Goal: Task Accomplishment & Management: Use online tool/utility

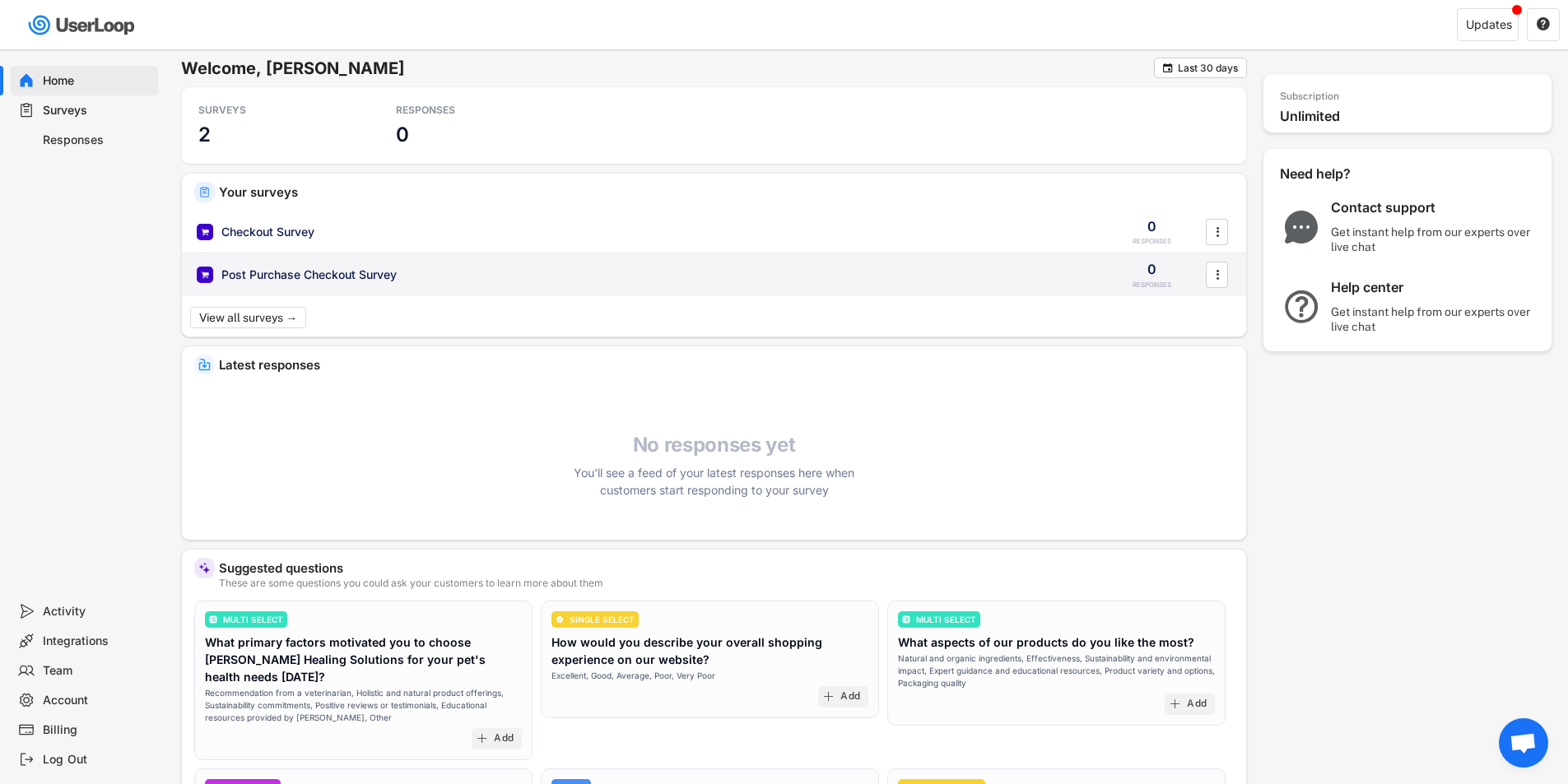
click at [523, 279] on div "Post Purchase Checkout Survey" at bounding box center [645, 275] width 895 height 17
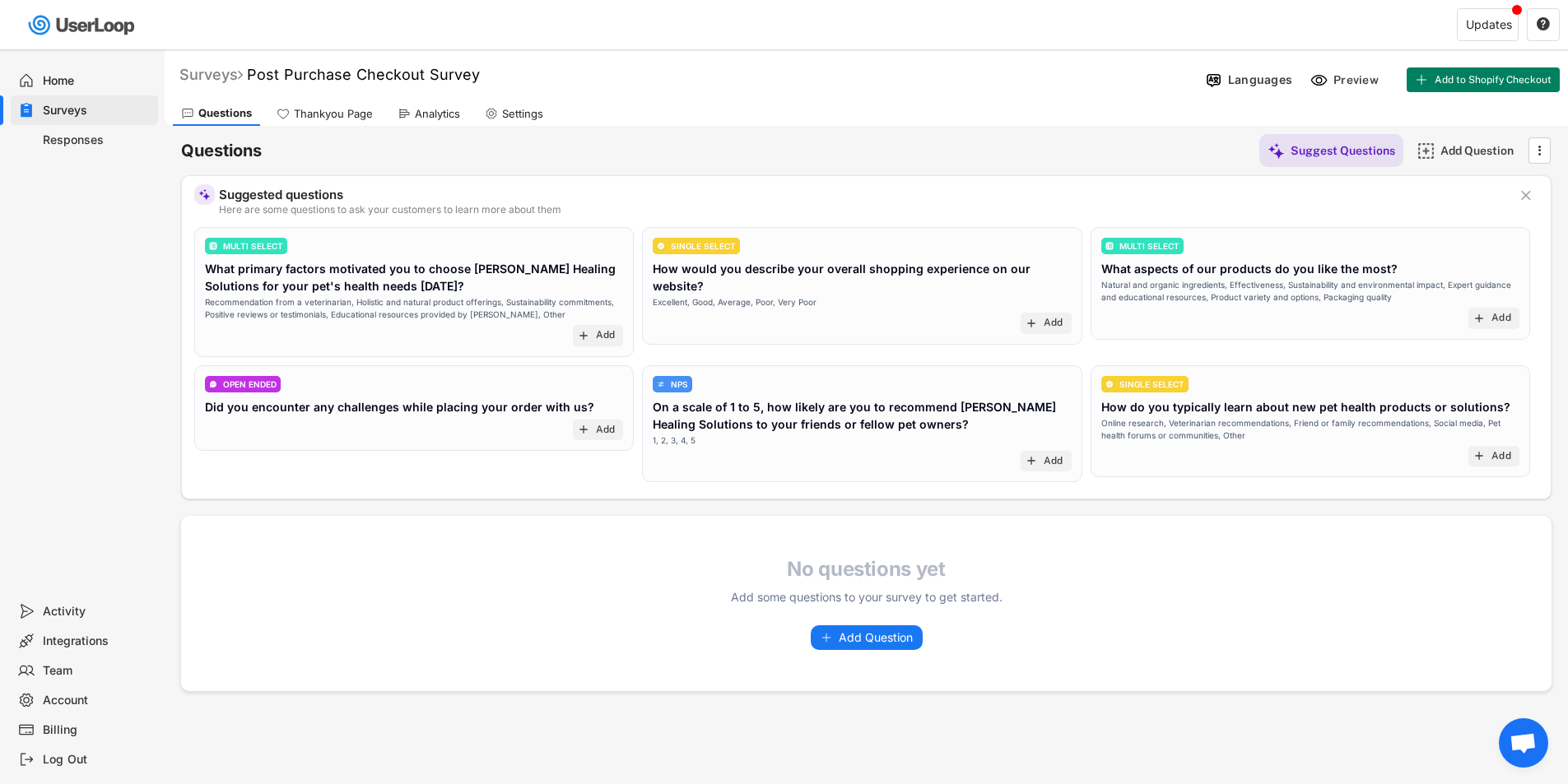
click at [209, 79] on div "Surveys" at bounding box center [211, 74] width 64 height 19
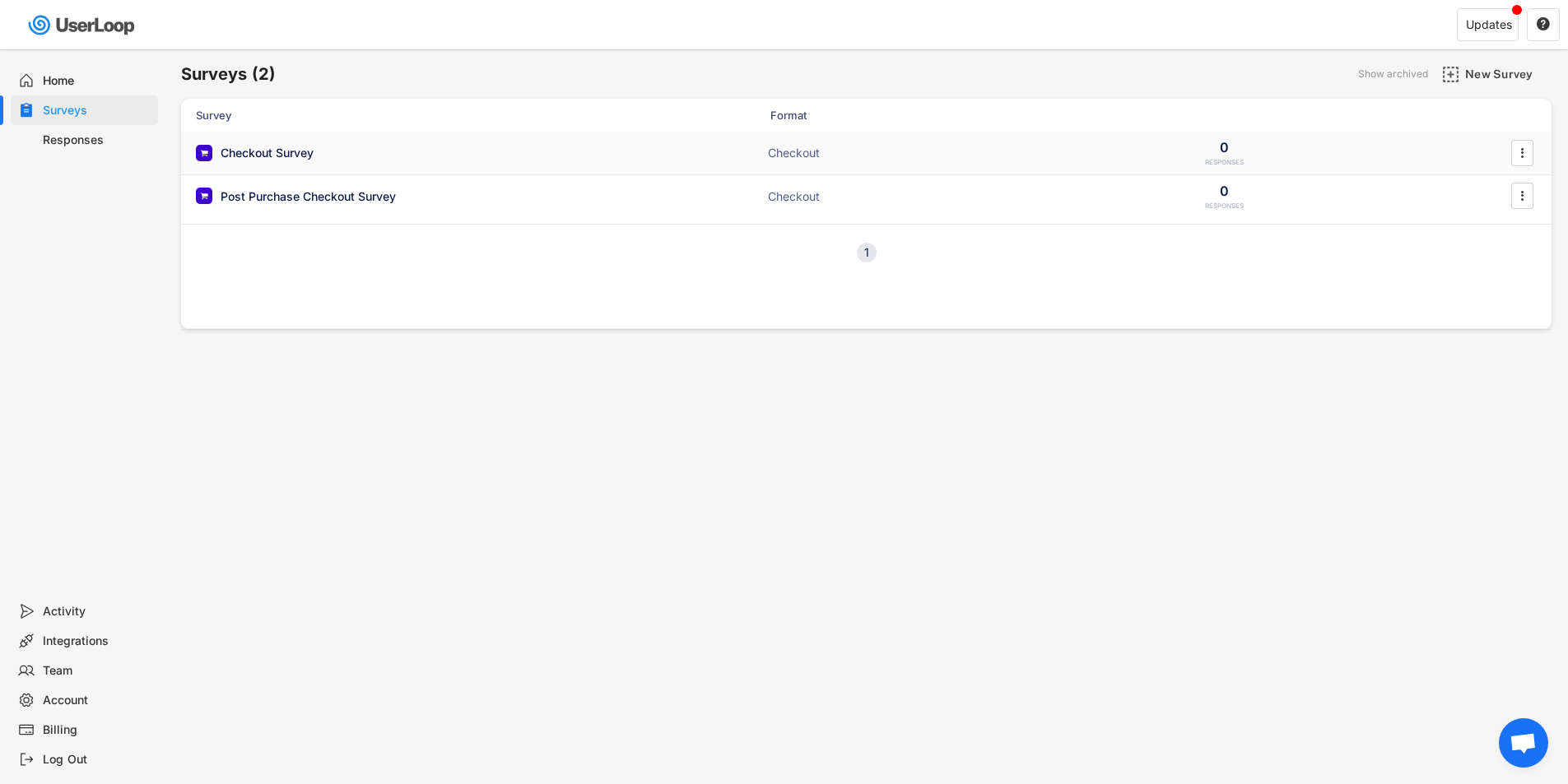
click at [274, 155] on div "Checkout Survey" at bounding box center [267, 153] width 93 height 17
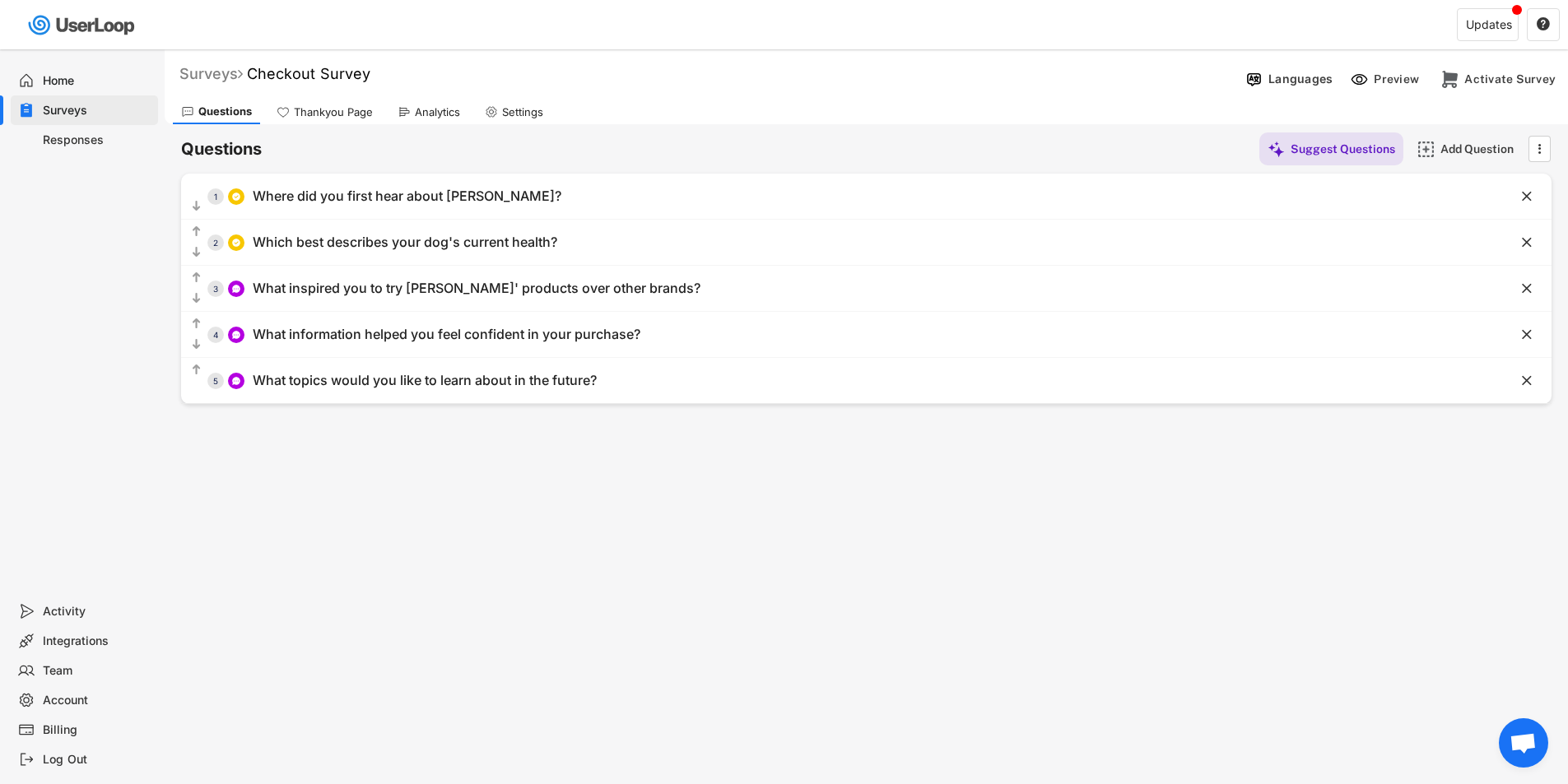
click at [215, 65] on div "Surveys" at bounding box center [211, 74] width 64 height 19
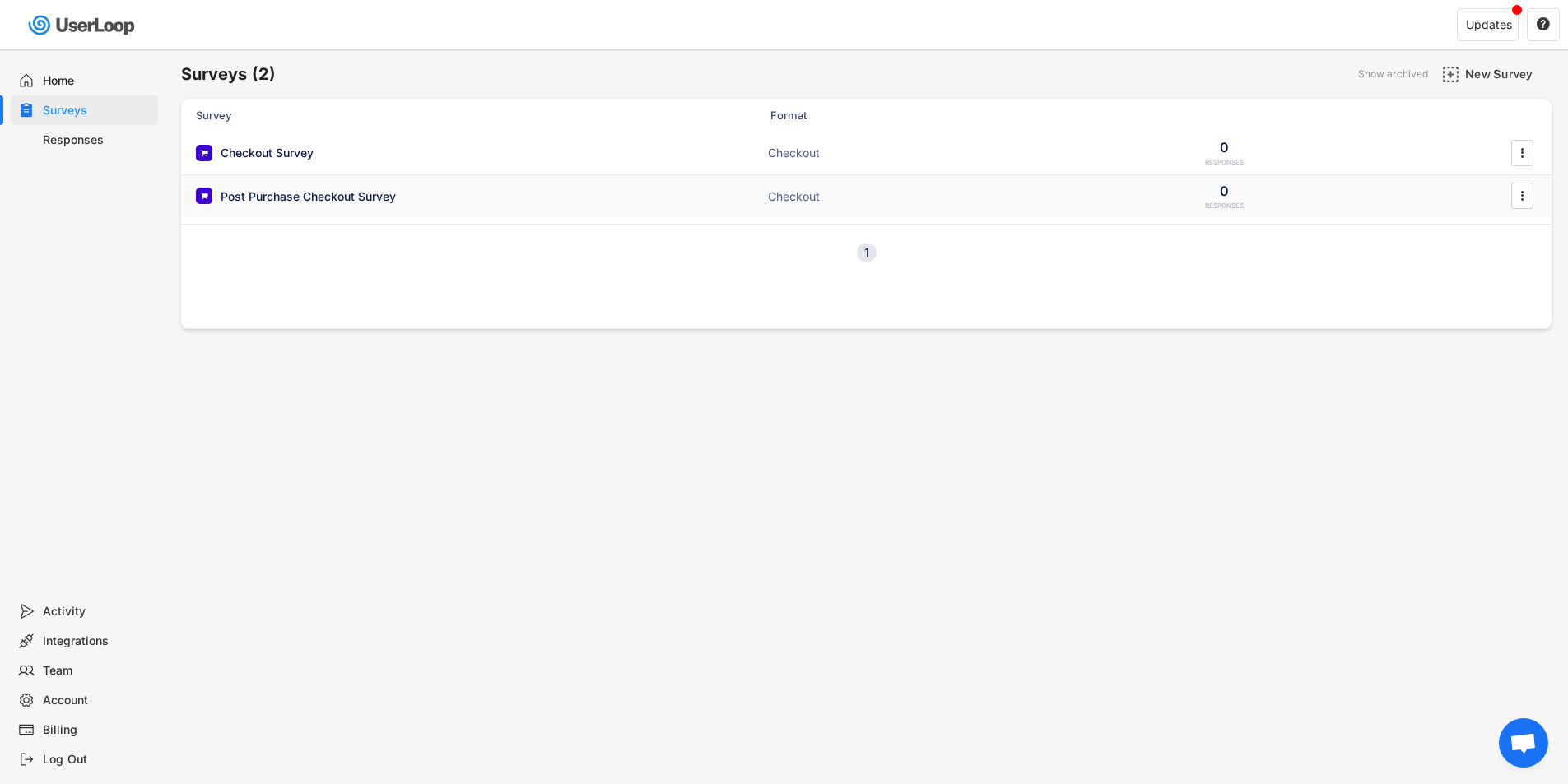
click at [257, 199] on div "Post Purchase Checkout Survey" at bounding box center [308, 196] width 175 height 17
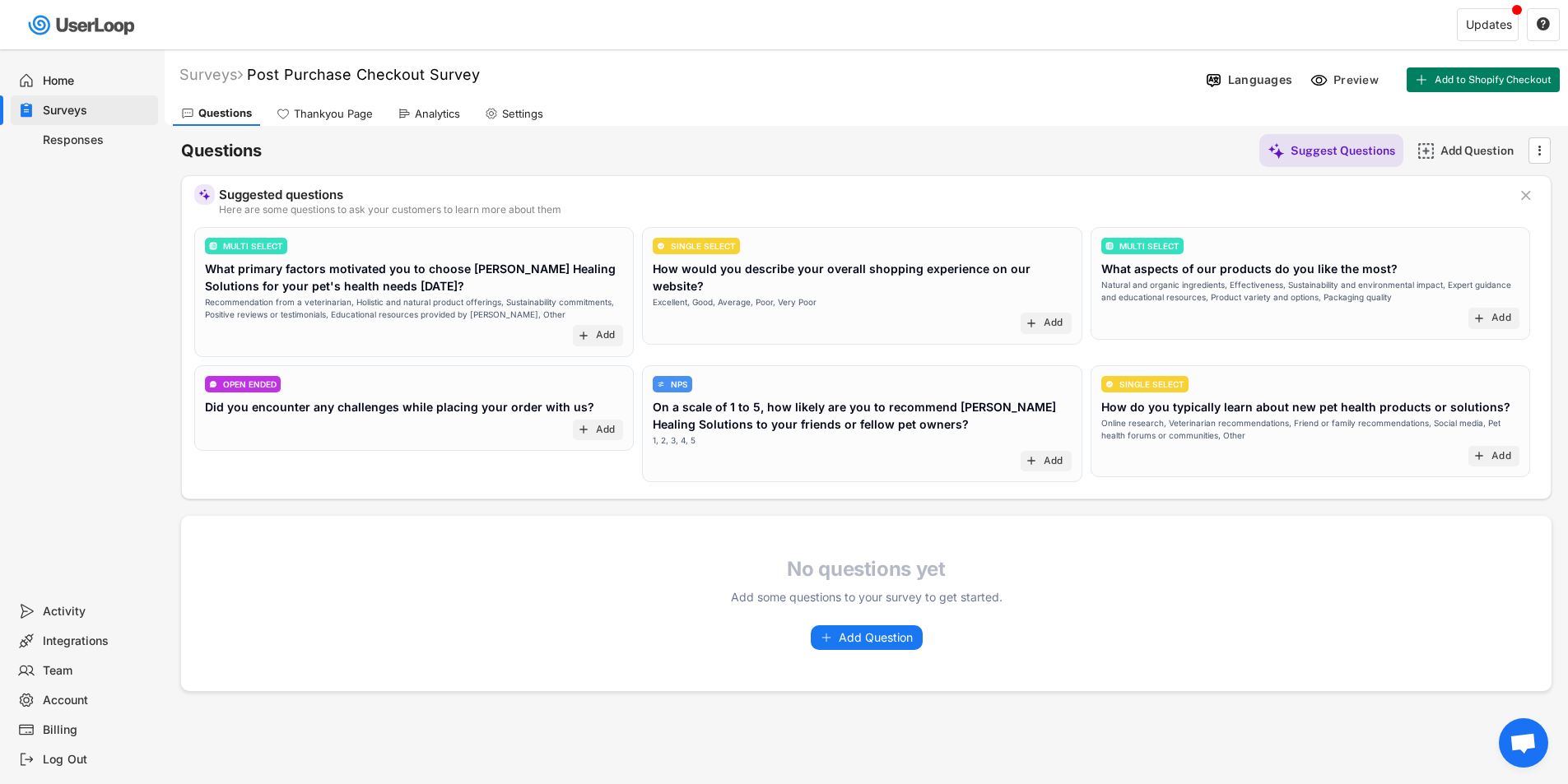
click at [321, 117] on div "Thankyou Page" at bounding box center [332, 114] width 79 height 14
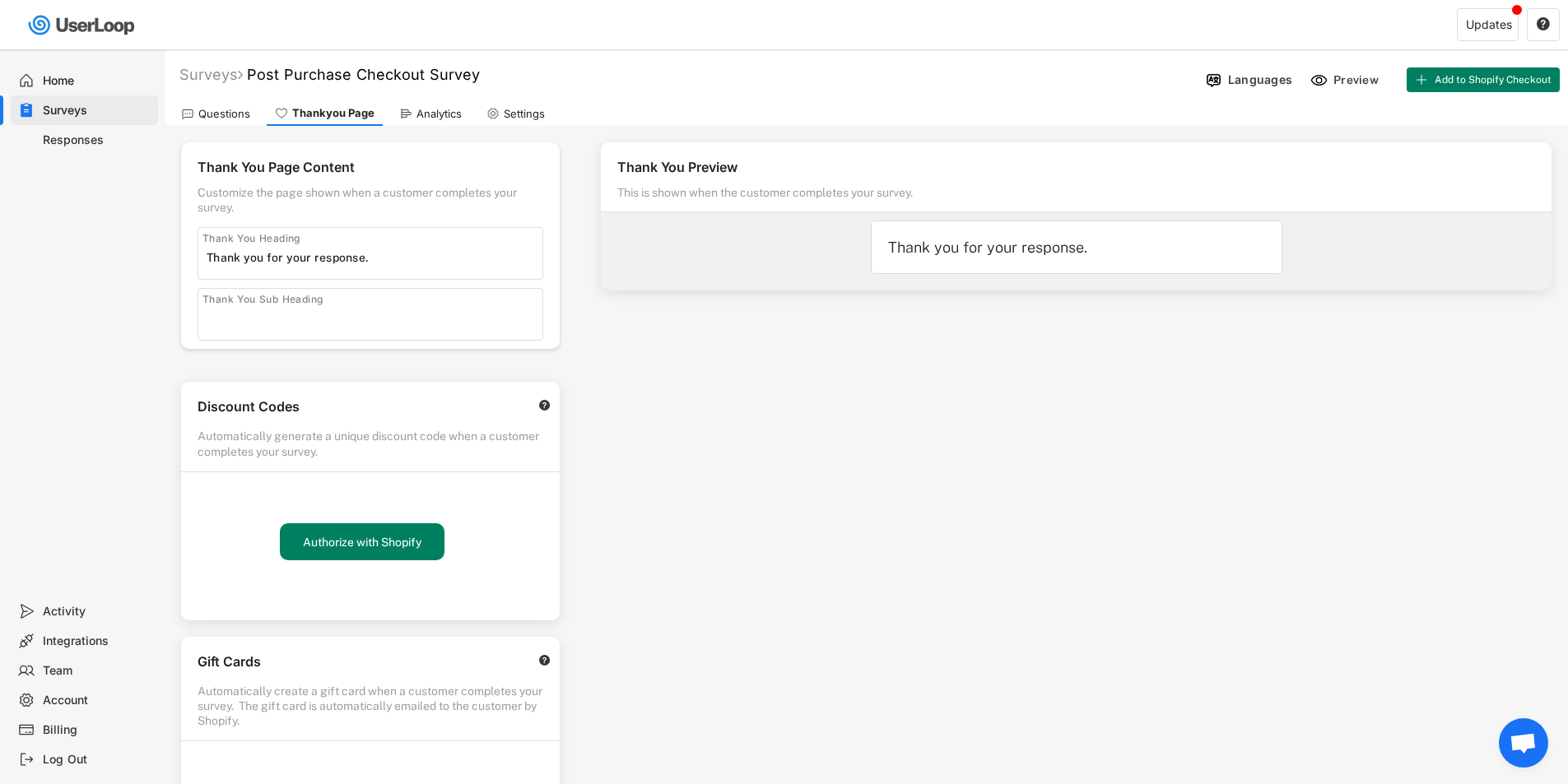
click at [234, 108] on div "Questions" at bounding box center [224, 114] width 52 height 14
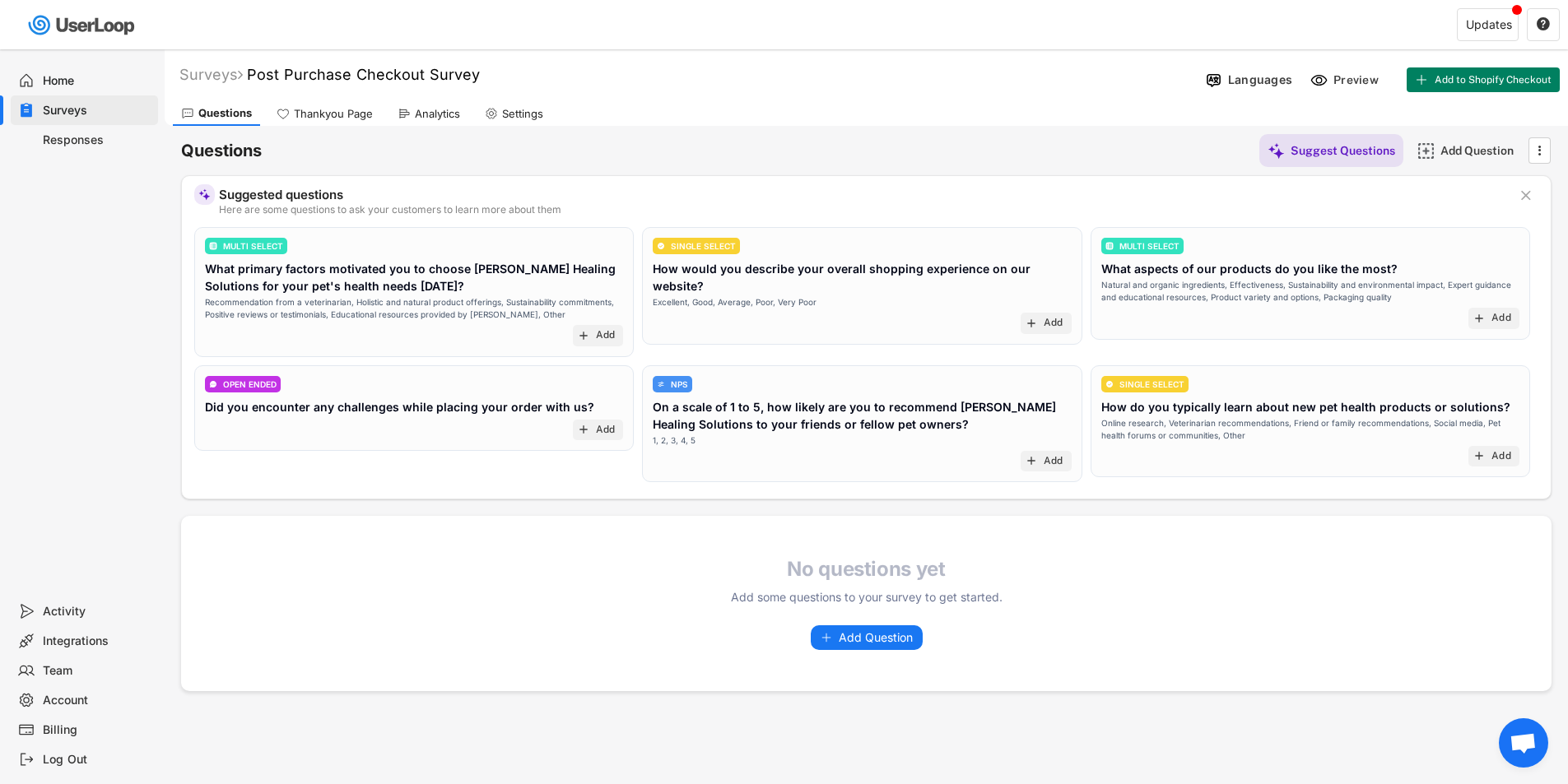
click at [314, 107] on div "Thankyou Page" at bounding box center [332, 114] width 79 height 14
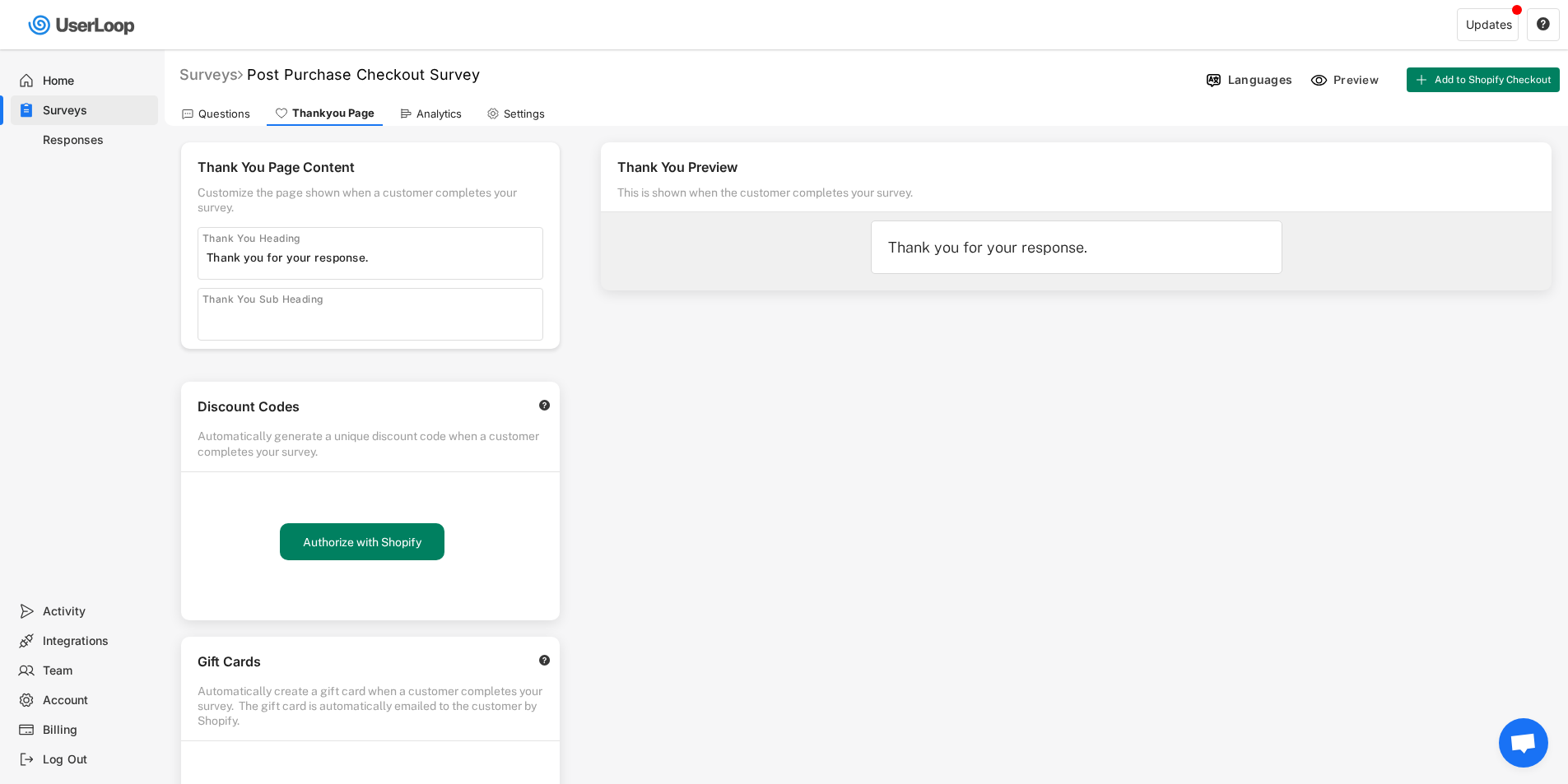
click at [219, 82] on div "Surveys" at bounding box center [211, 74] width 64 height 19
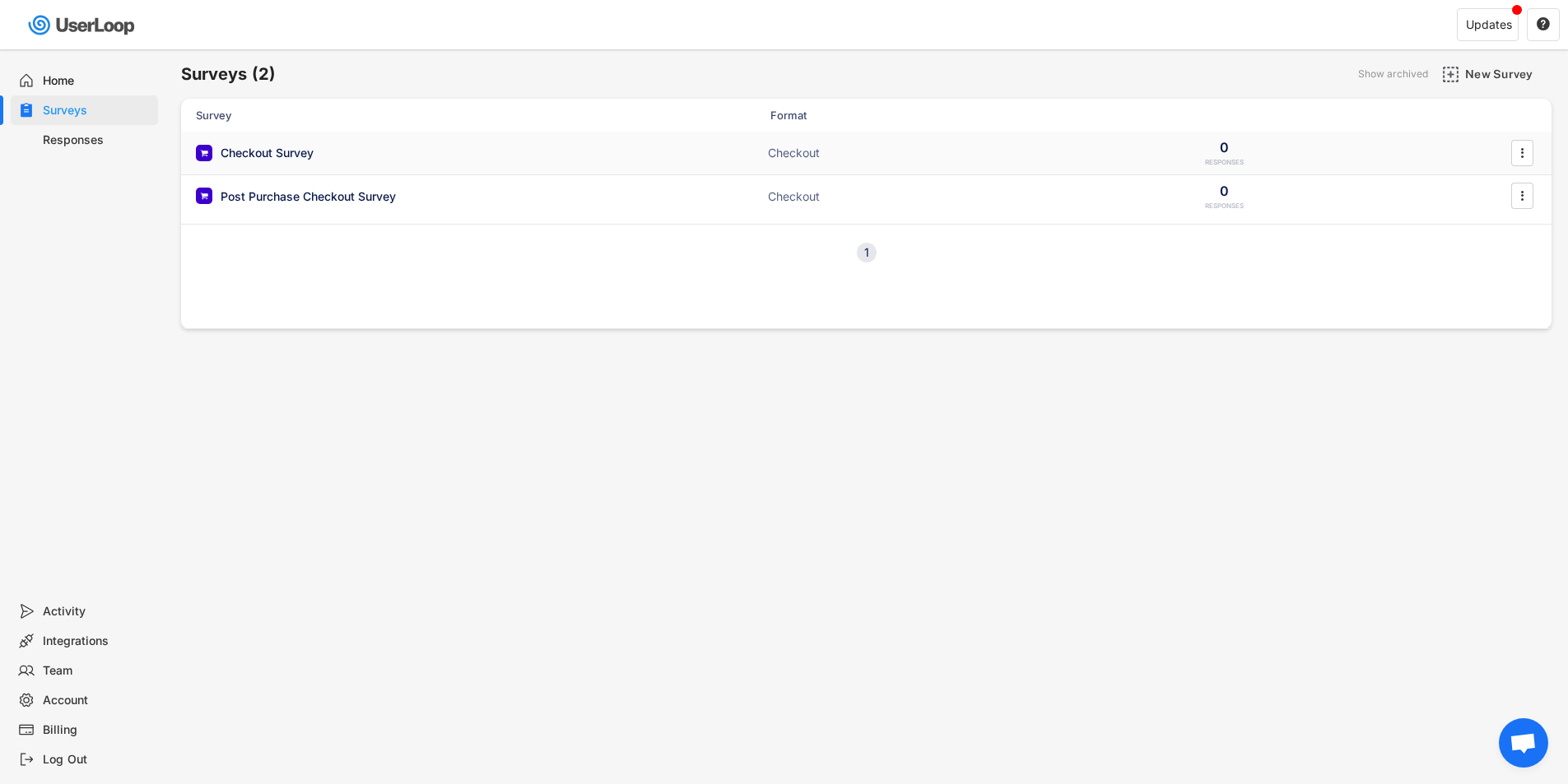
click at [301, 152] on div "Checkout Survey" at bounding box center [267, 153] width 93 height 17
type input "Thank you for your feedback."
type input "It is invaluable in providing you with 5 star products and customer care."
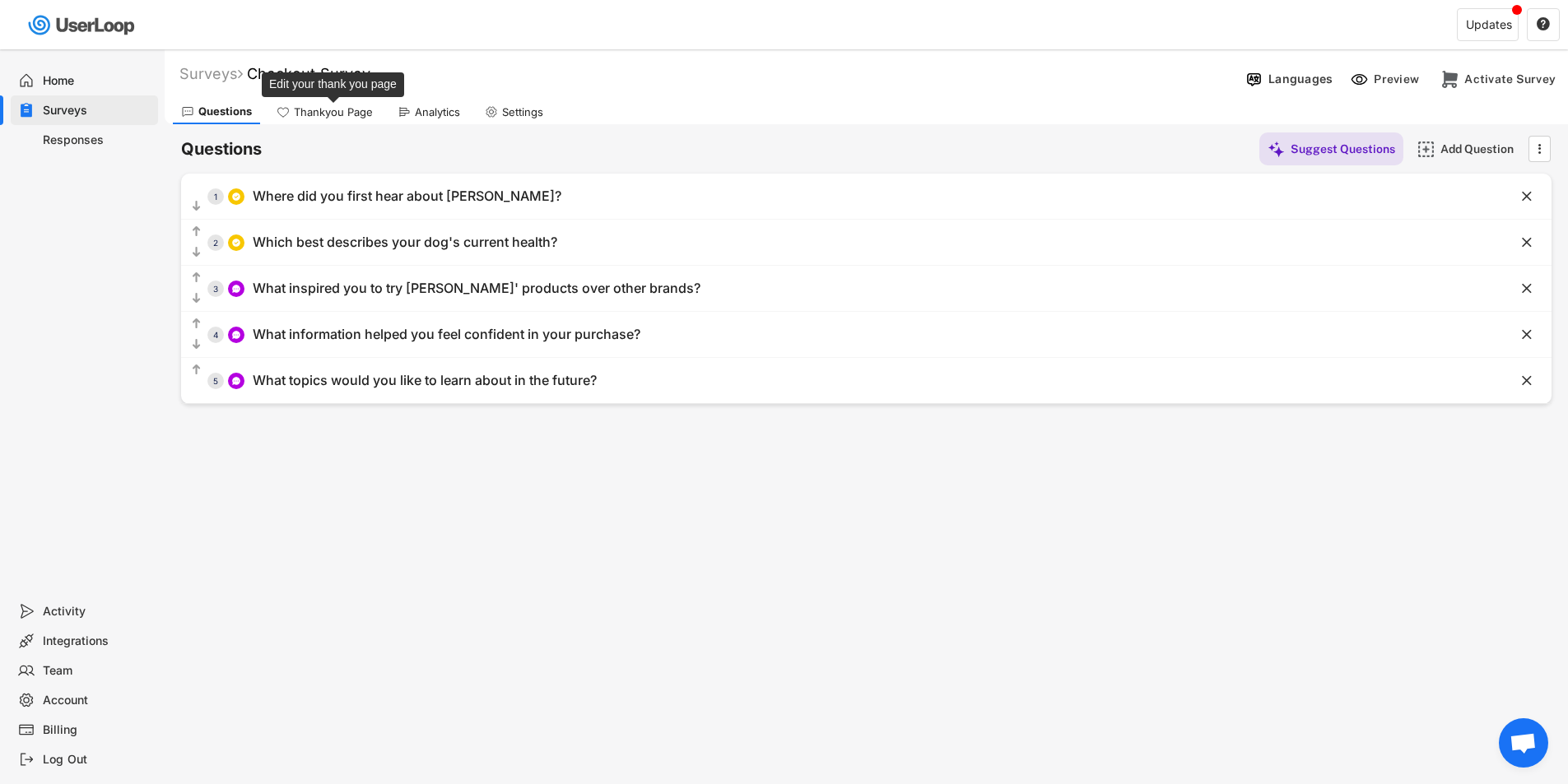
click at [335, 107] on div "Thankyou Page" at bounding box center [332, 112] width 79 height 14
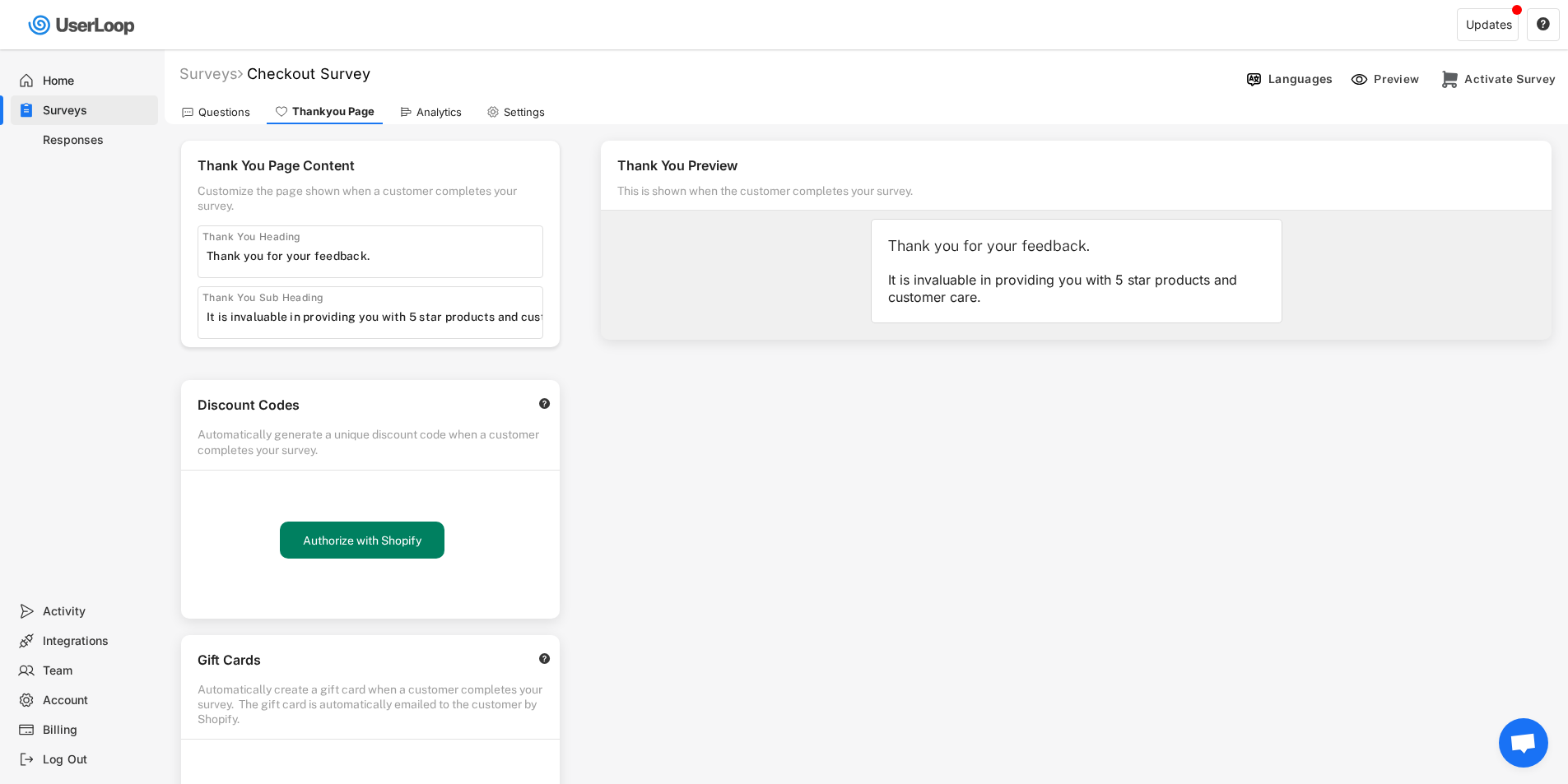
click at [225, 111] on div "Questions" at bounding box center [224, 112] width 52 height 14
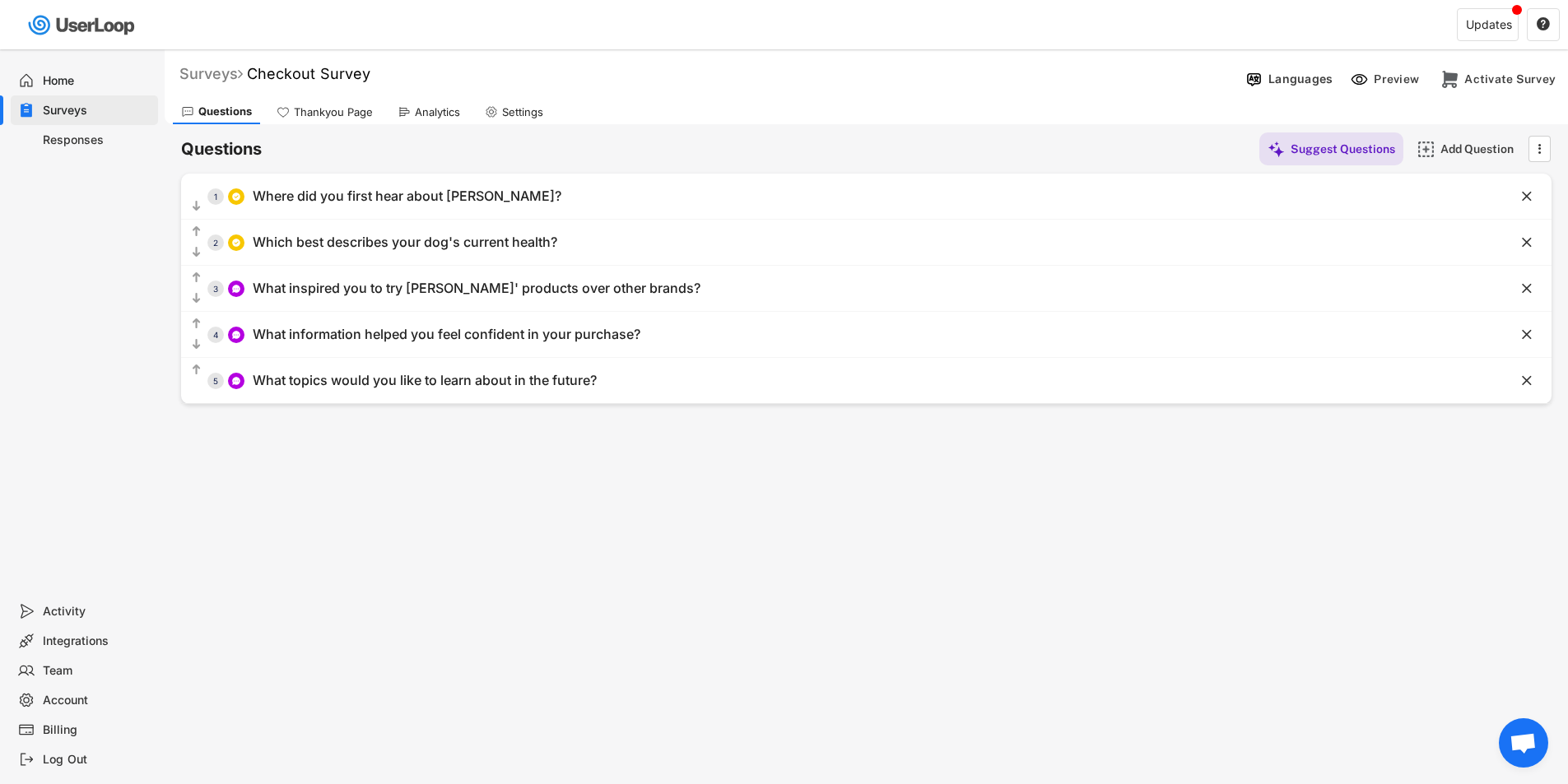
click at [202, 72] on div "Surveys" at bounding box center [211, 74] width 64 height 19
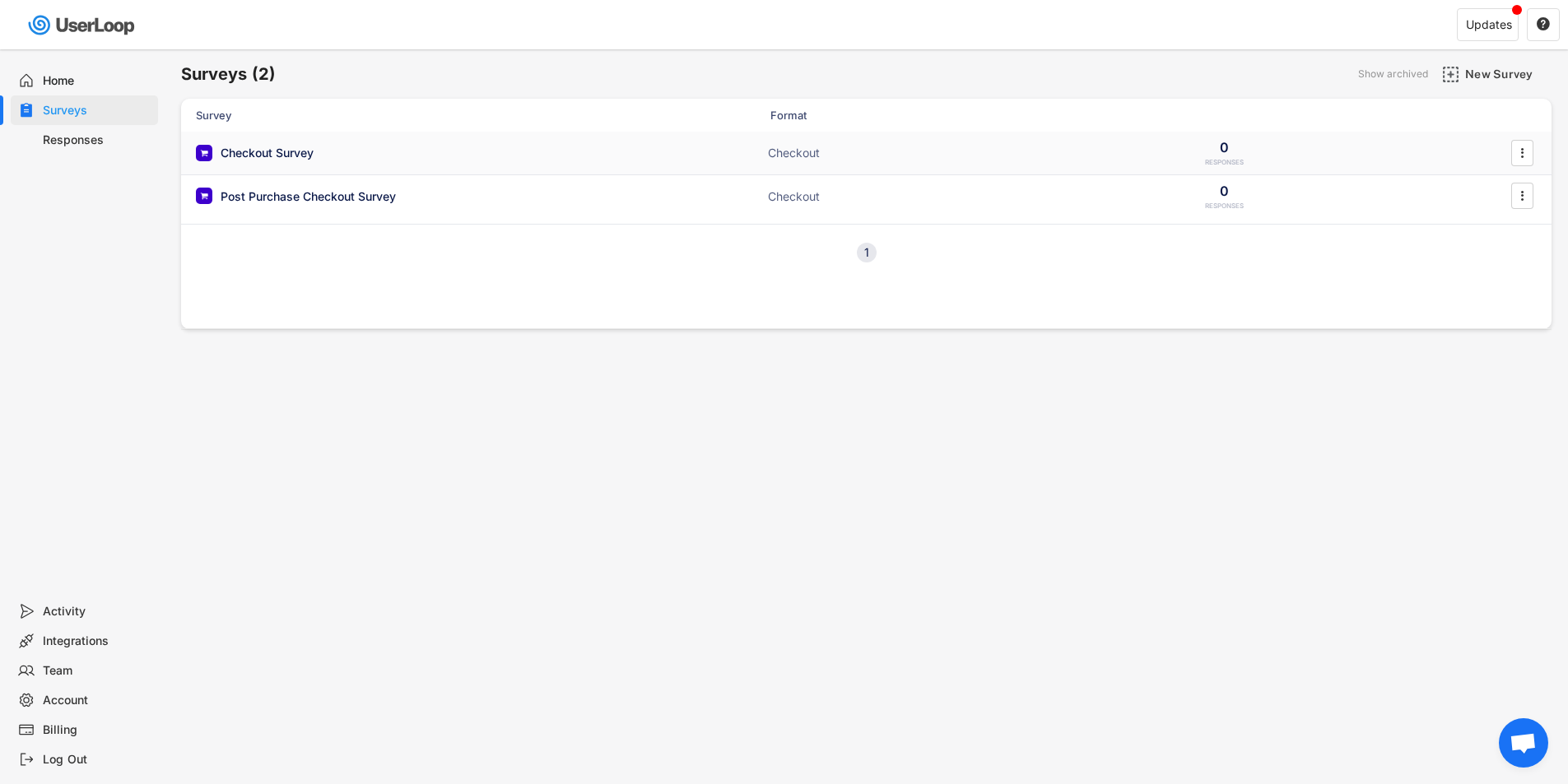
click at [364, 149] on div "Checkout Survey" at bounding box center [360, 153] width 329 height 17
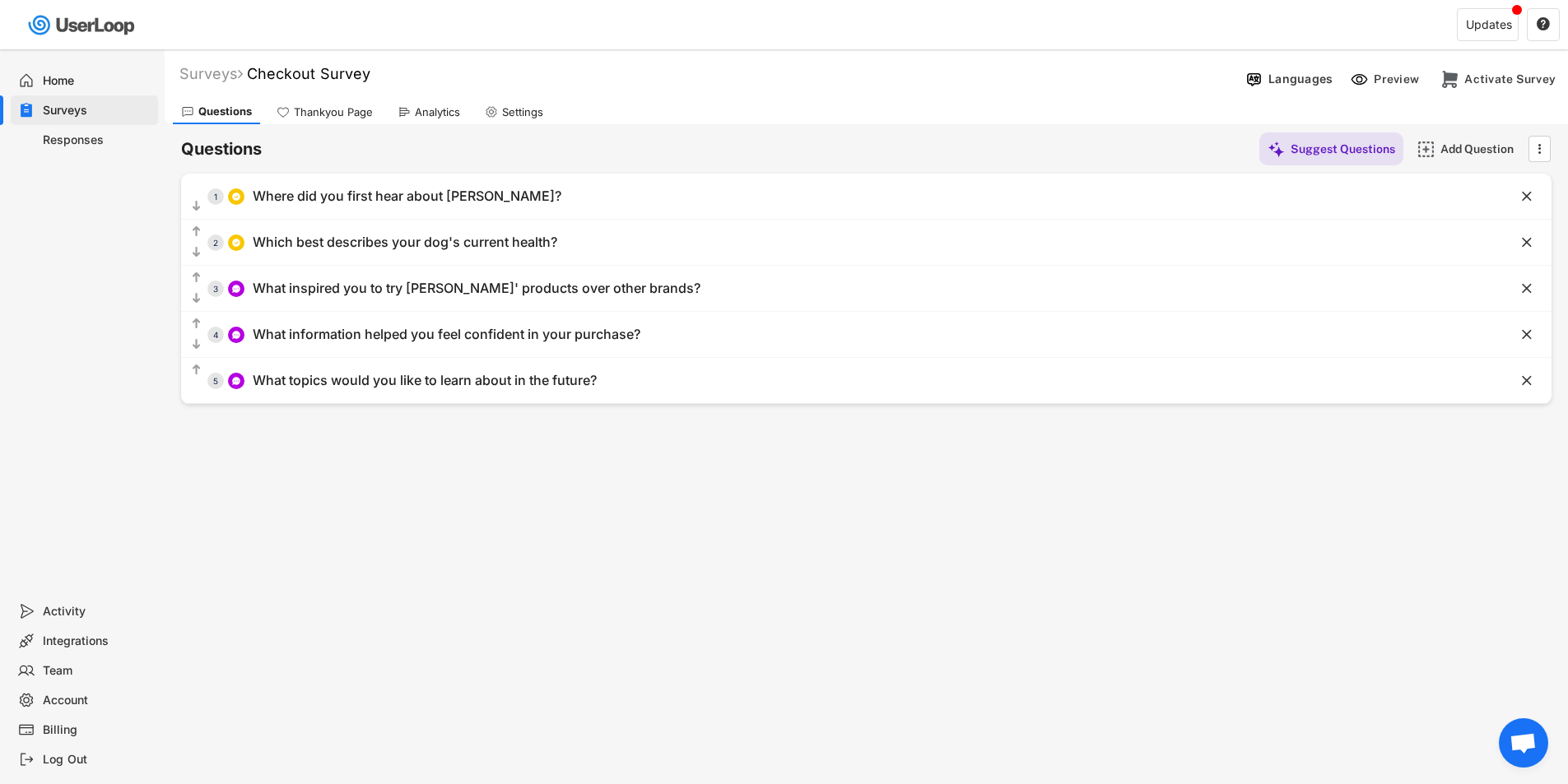
click at [501, 111] on div "Settings" at bounding box center [513, 111] width 75 height 25
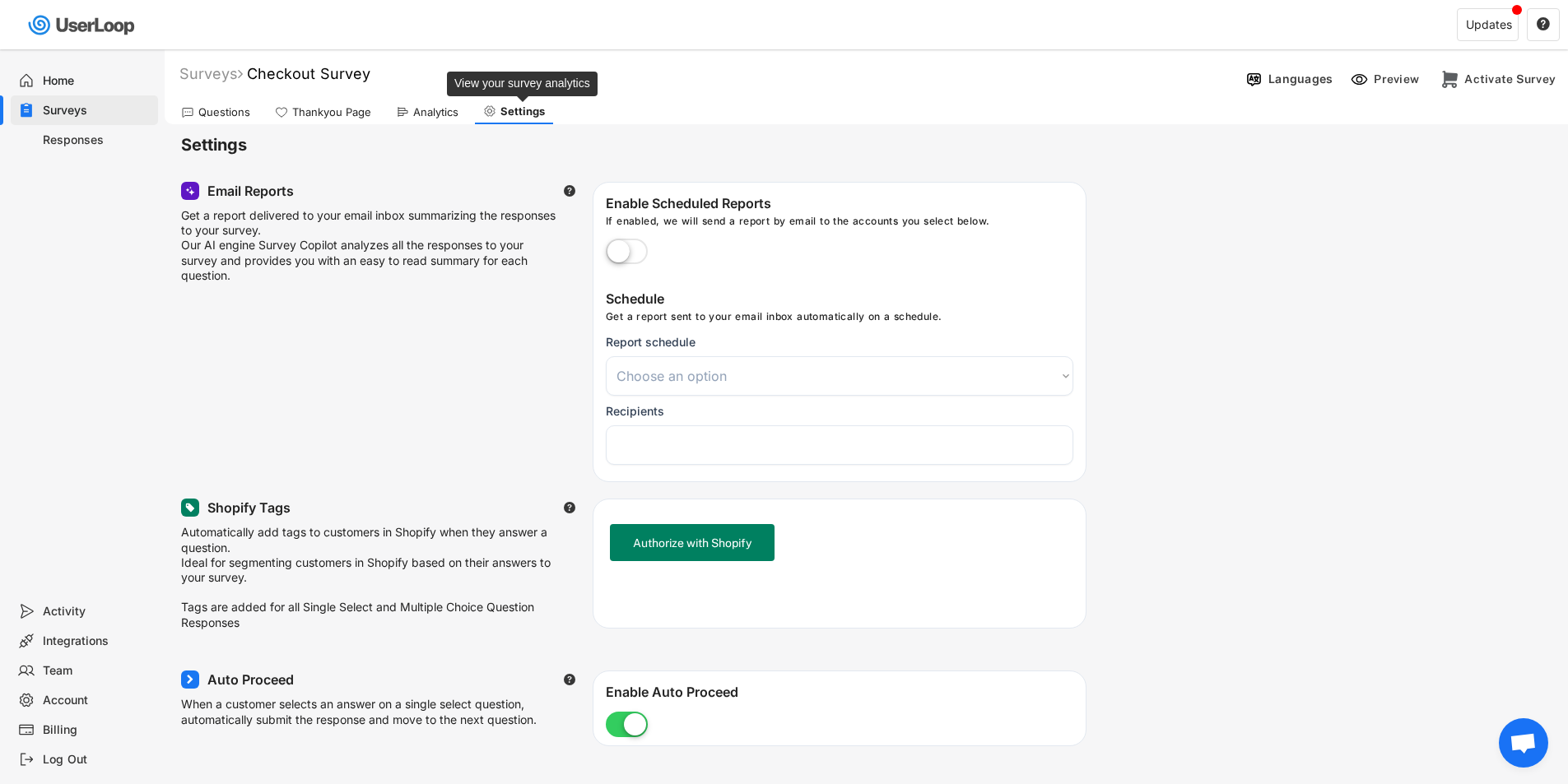
select select
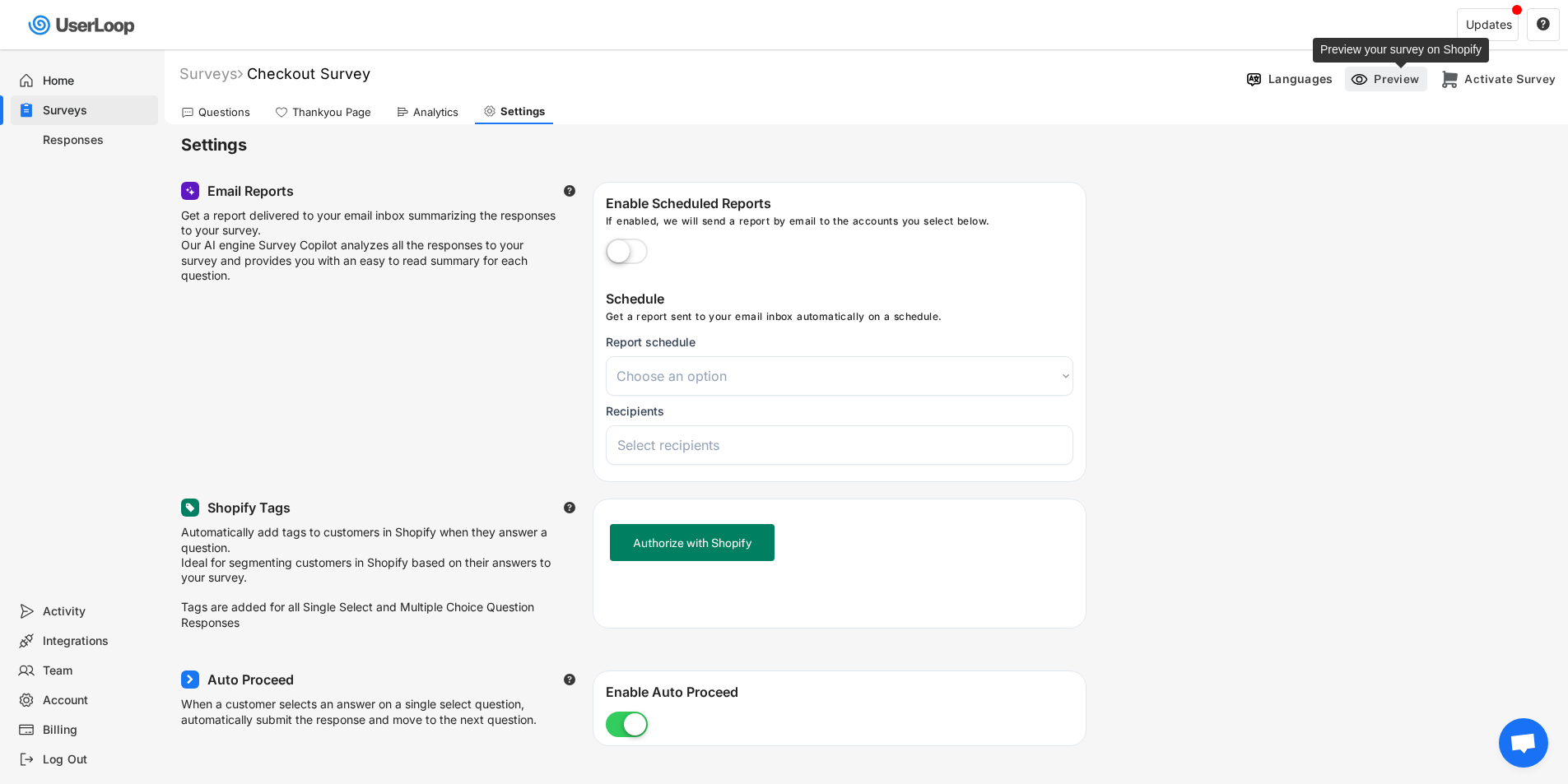
click at [1403, 85] on div "Preview" at bounding box center [1398, 79] width 50 height 15
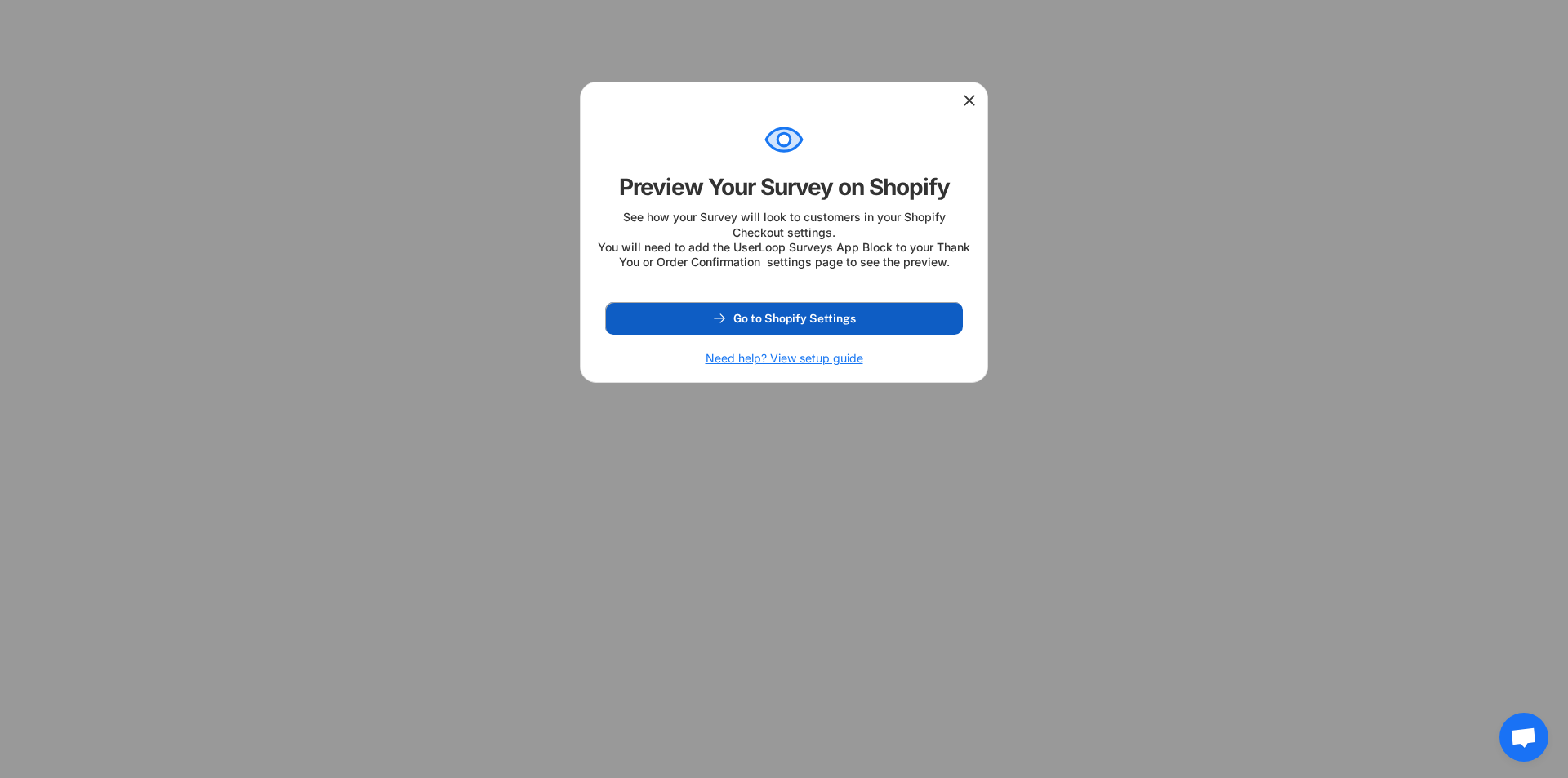
click at [817, 325] on button "Go to Shopify Settings" at bounding box center [784, 318] width 357 height 33
click at [966, 101] on icon at bounding box center [969, 100] width 17 height 17
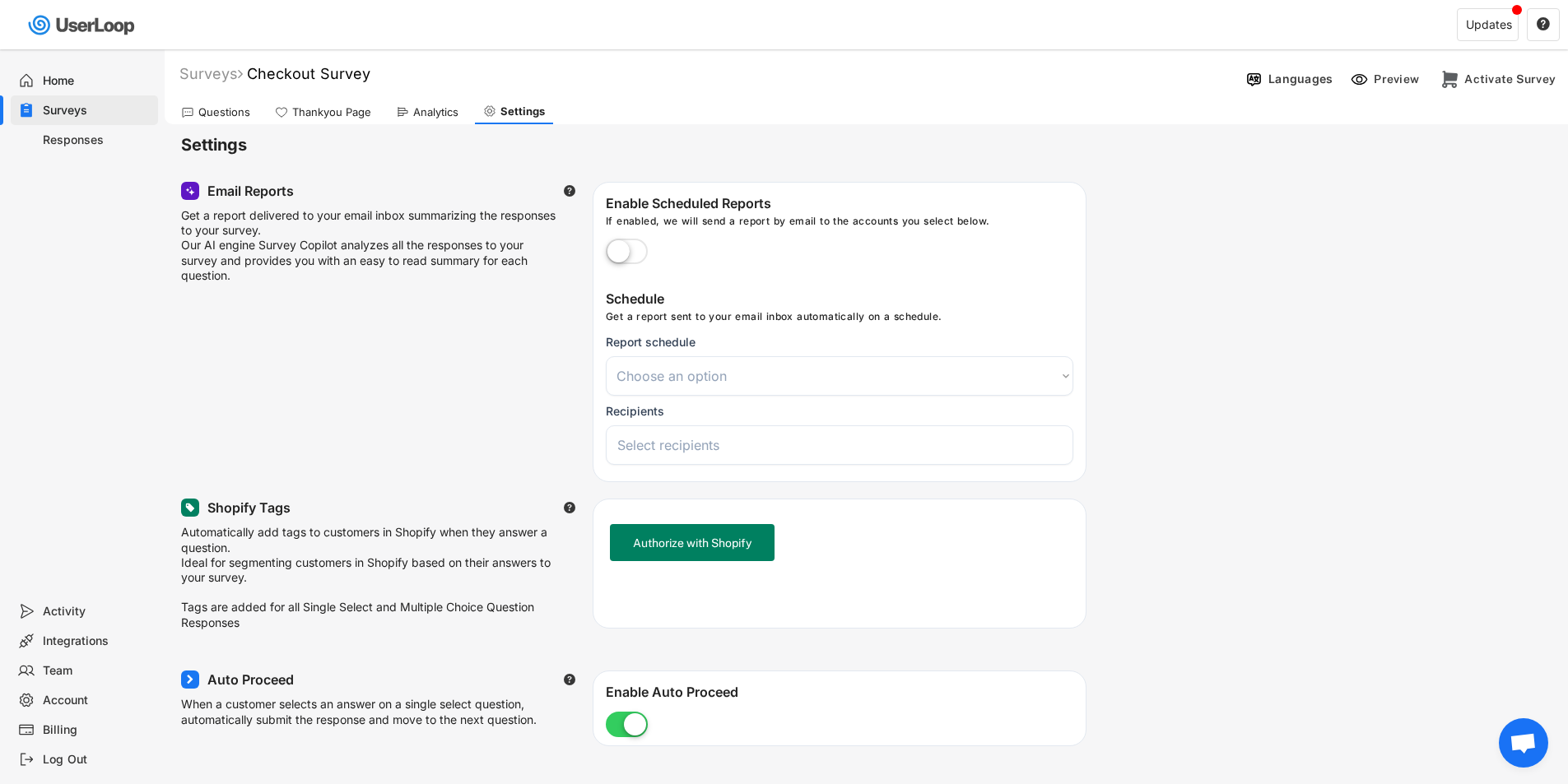
click at [352, 111] on div "Thankyou Page" at bounding box center [331, 112] width 79 height 14
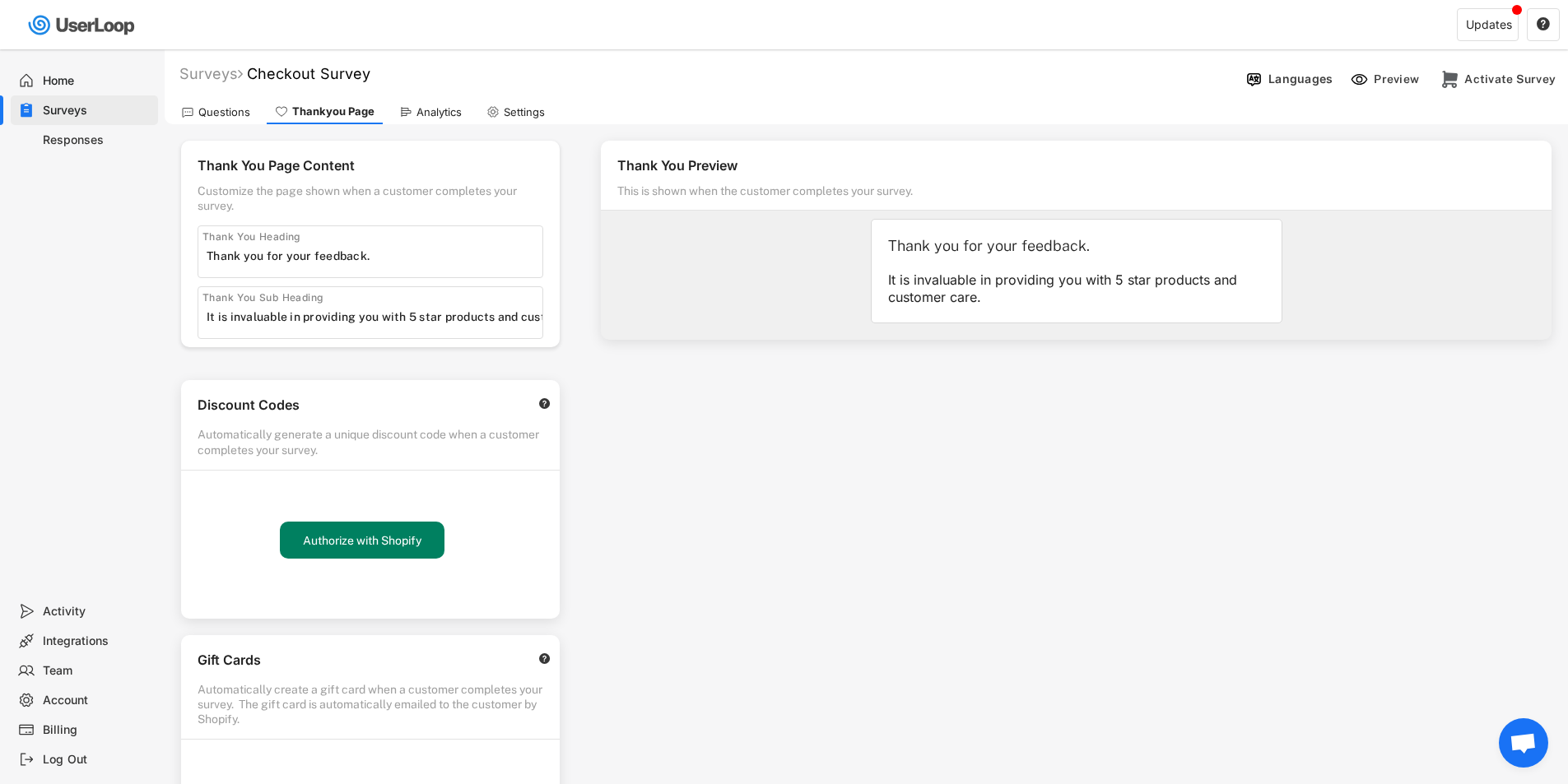
click at [229, 112] on div "Questions" at bounding box center [224, 112] width 52 height 14
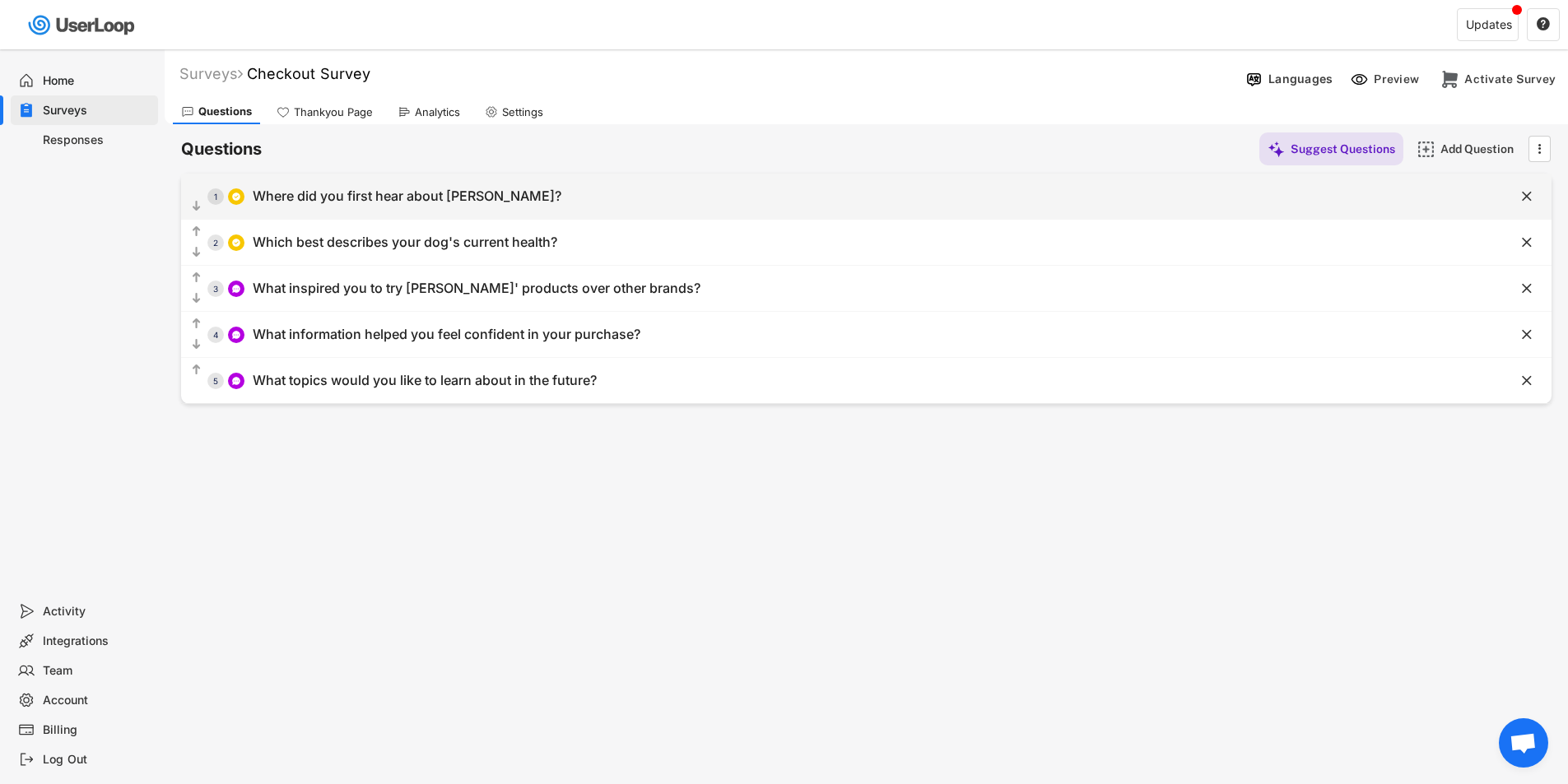
click at [312, 184] on div "  1 Where did you first hear about Dr. Peter Dobias?" at bounding box center [825, 196] width 1287 height 37
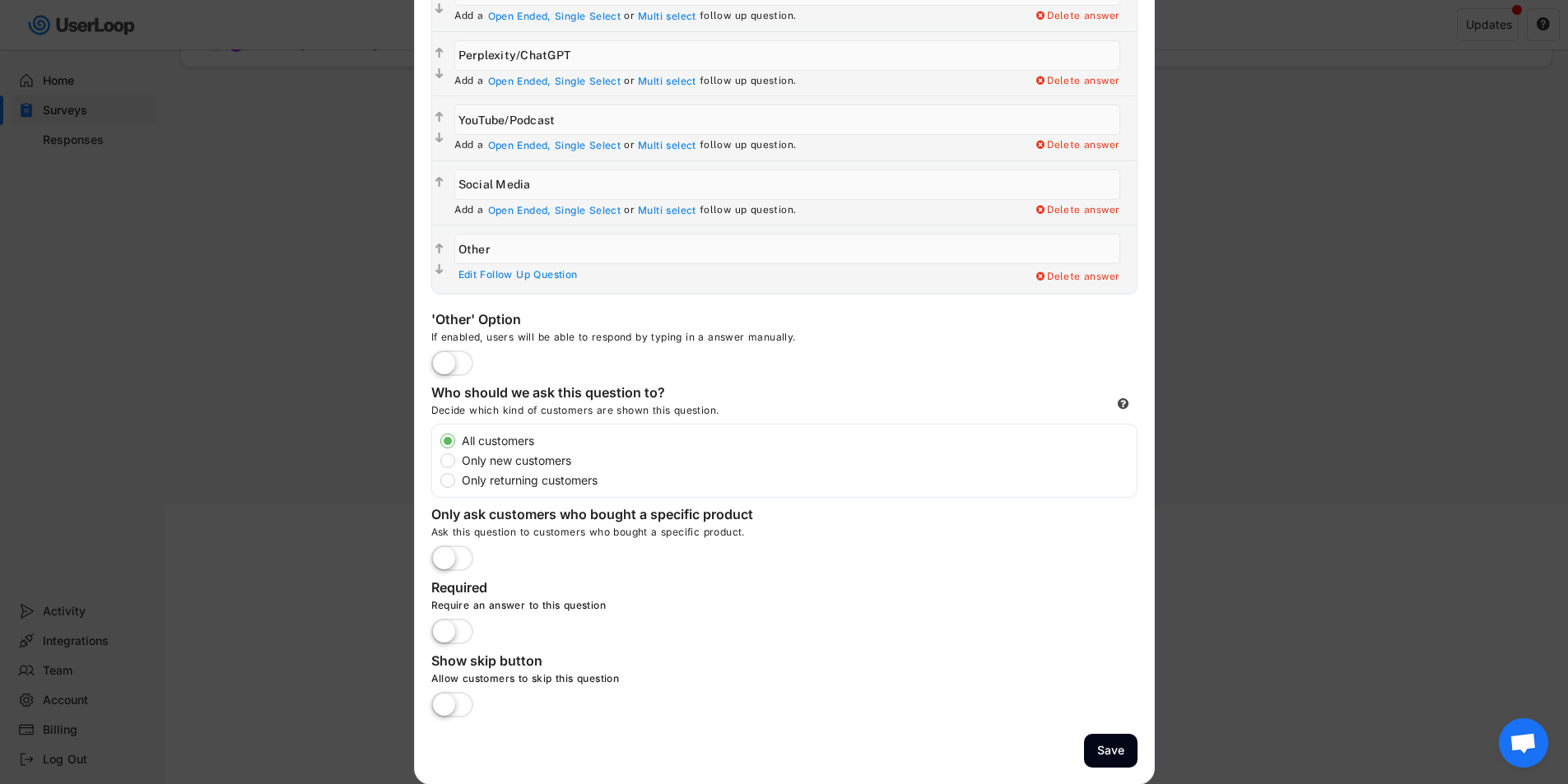
scroll to position [338, 0]
click at [1283, 615] on div at bounding box center [784, 392] width 1568 height 784
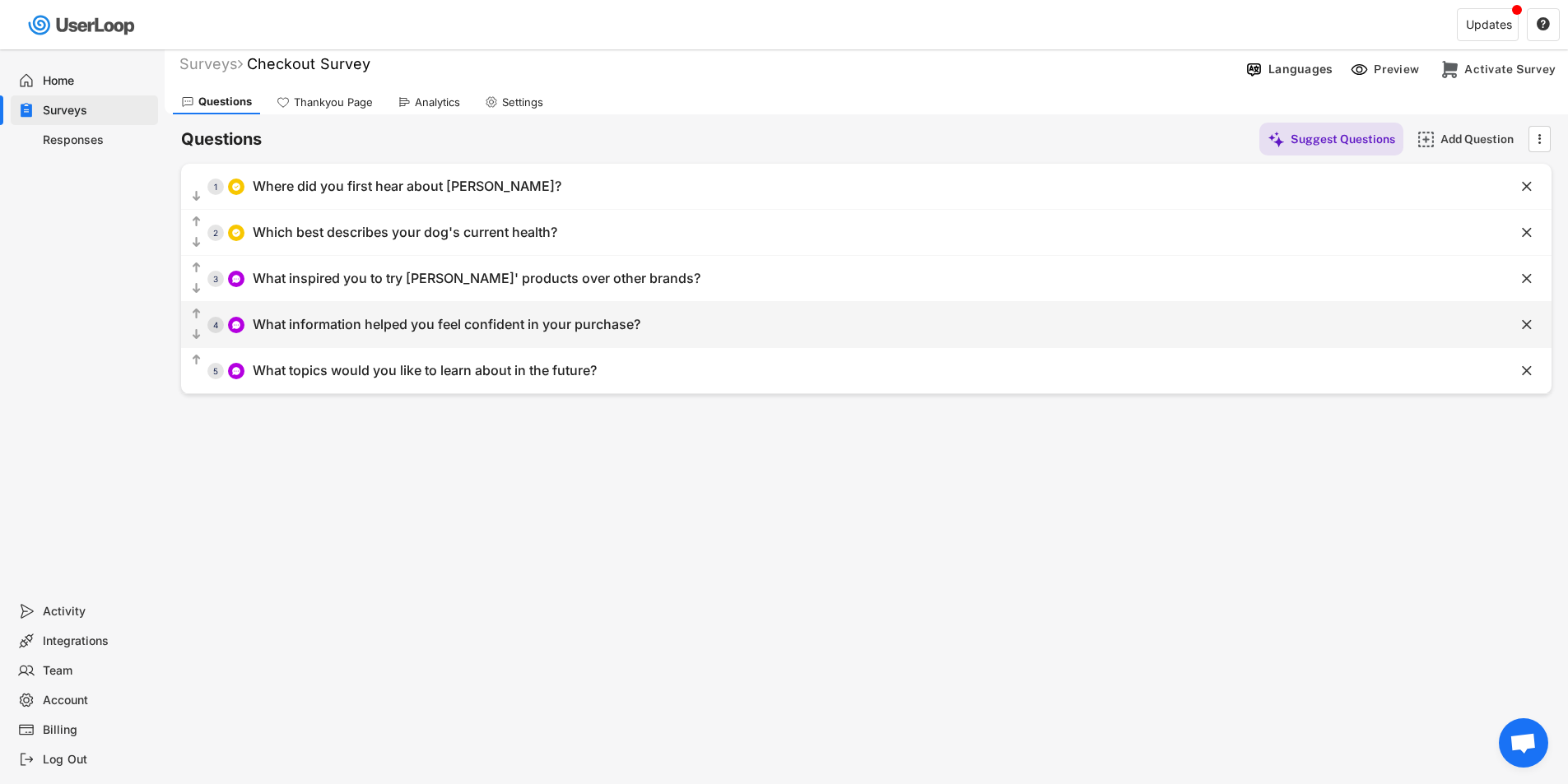
scroll to position [0, 0]
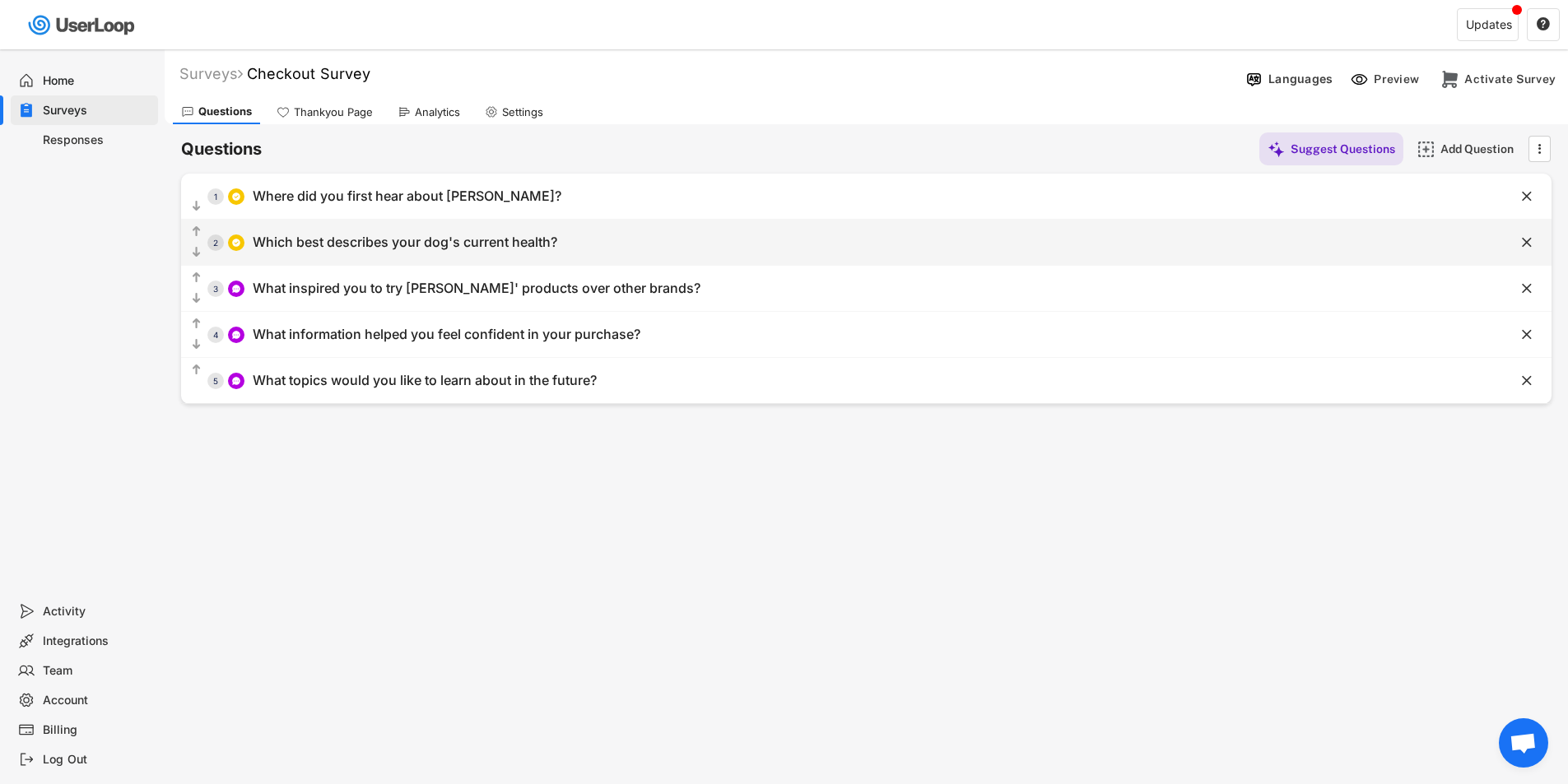
click at [455, 245] on div "Which best describes your dog's current health?" at bounding box center [405, 242] width 304 height 17
type input "Which best describes your dog's current health?"
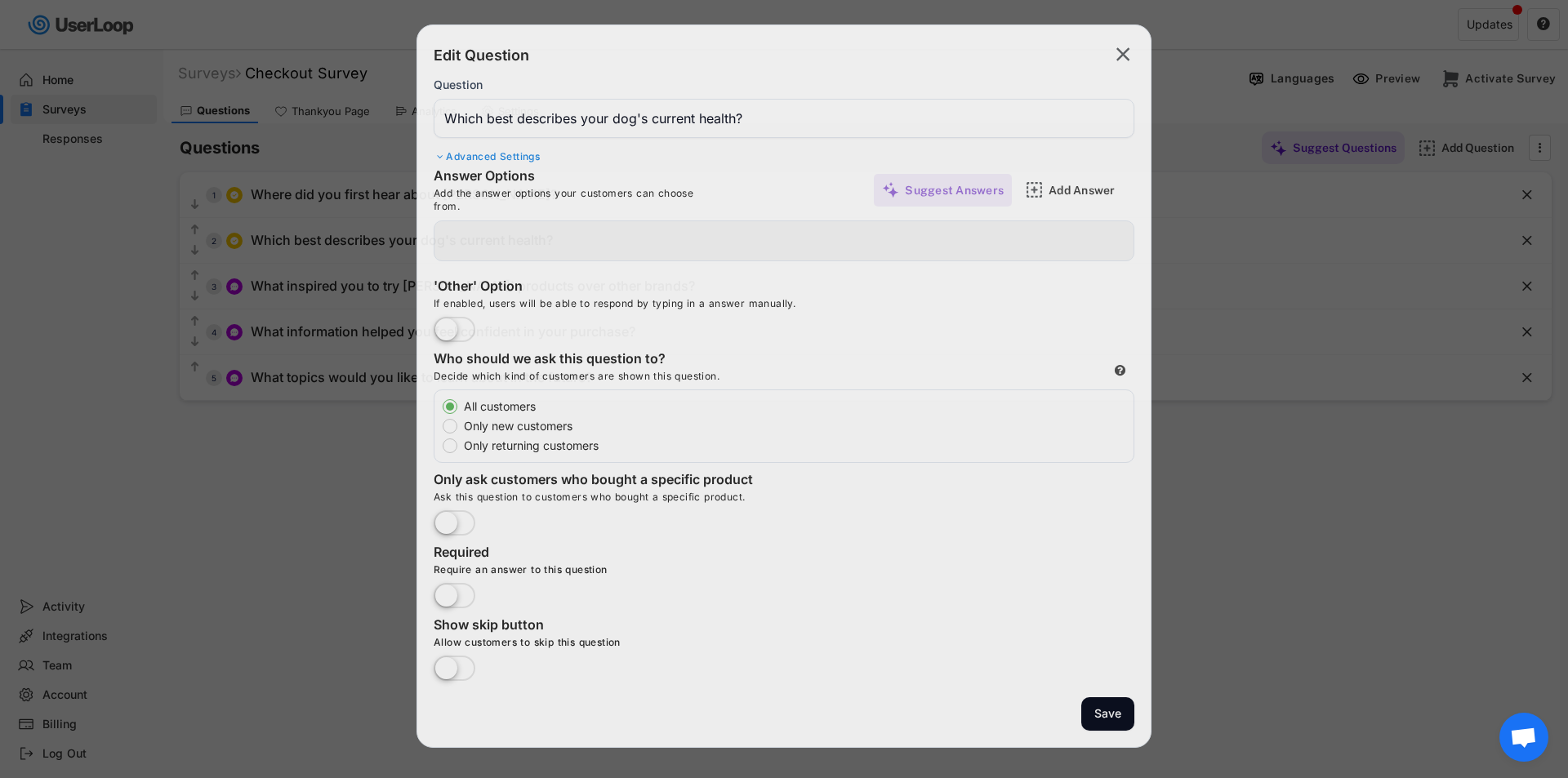
type input "My dog is healthy, and I want to keep it that way"
type input "My dog has some minor issues that I would like to improve"
type input "My dog has chronic or serious issues, and I am looking for solutions"
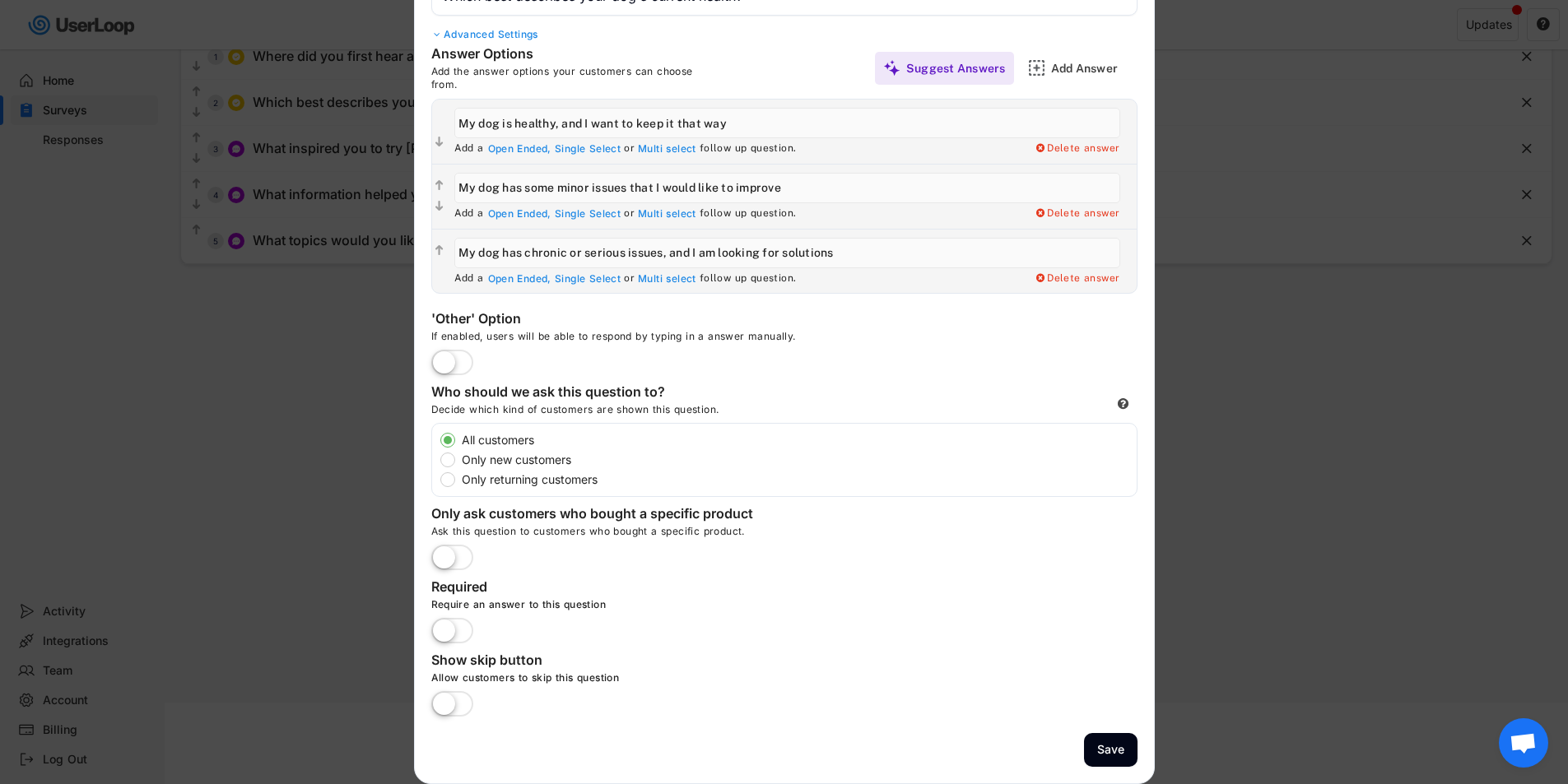
click at [1230, 552] on div at bounding box center [784, 392] width 1568 height 784
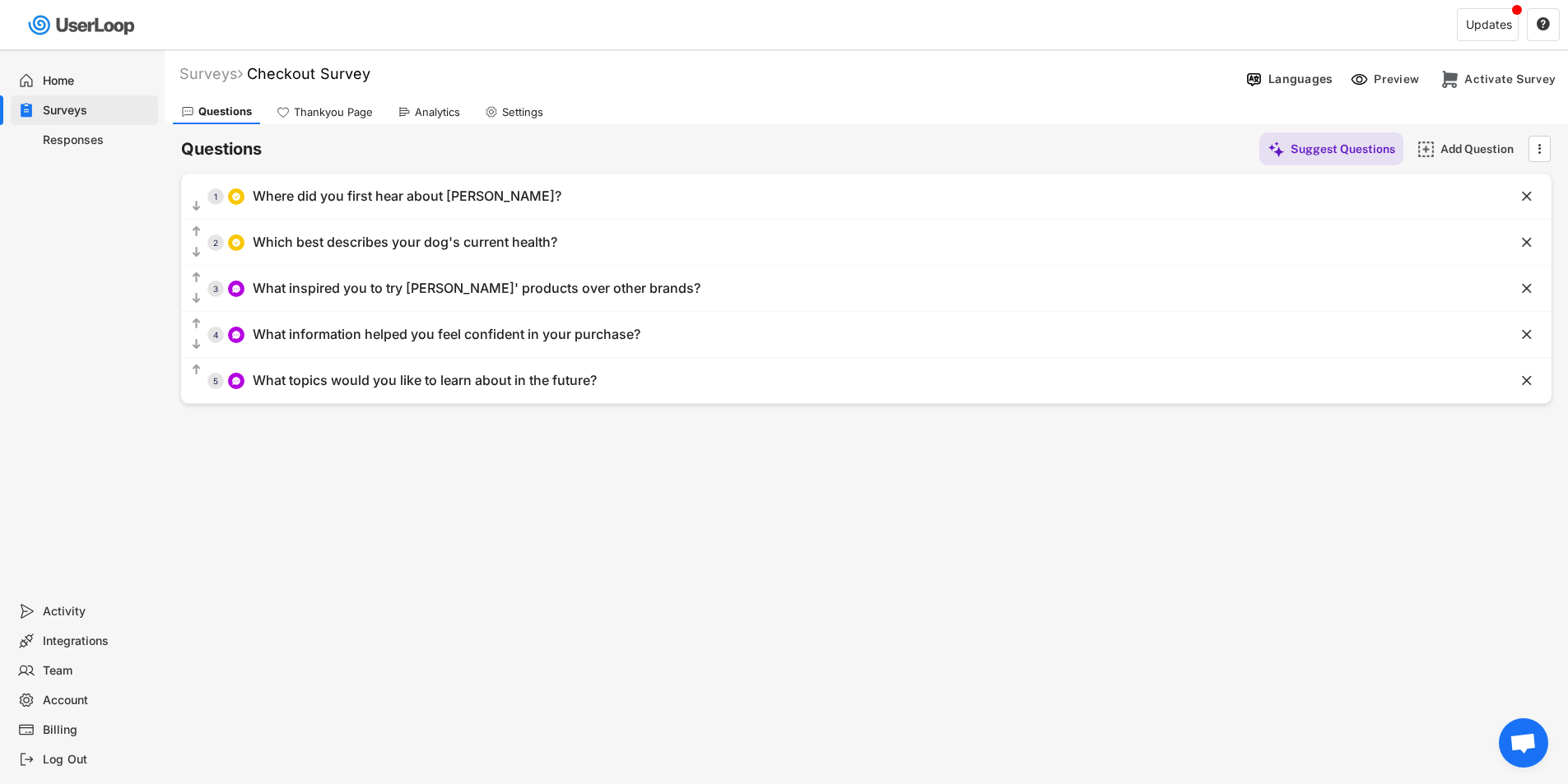
click at [510, 107] on div "Settings" at bounding box center [522, 112] width 41 height 14
select select
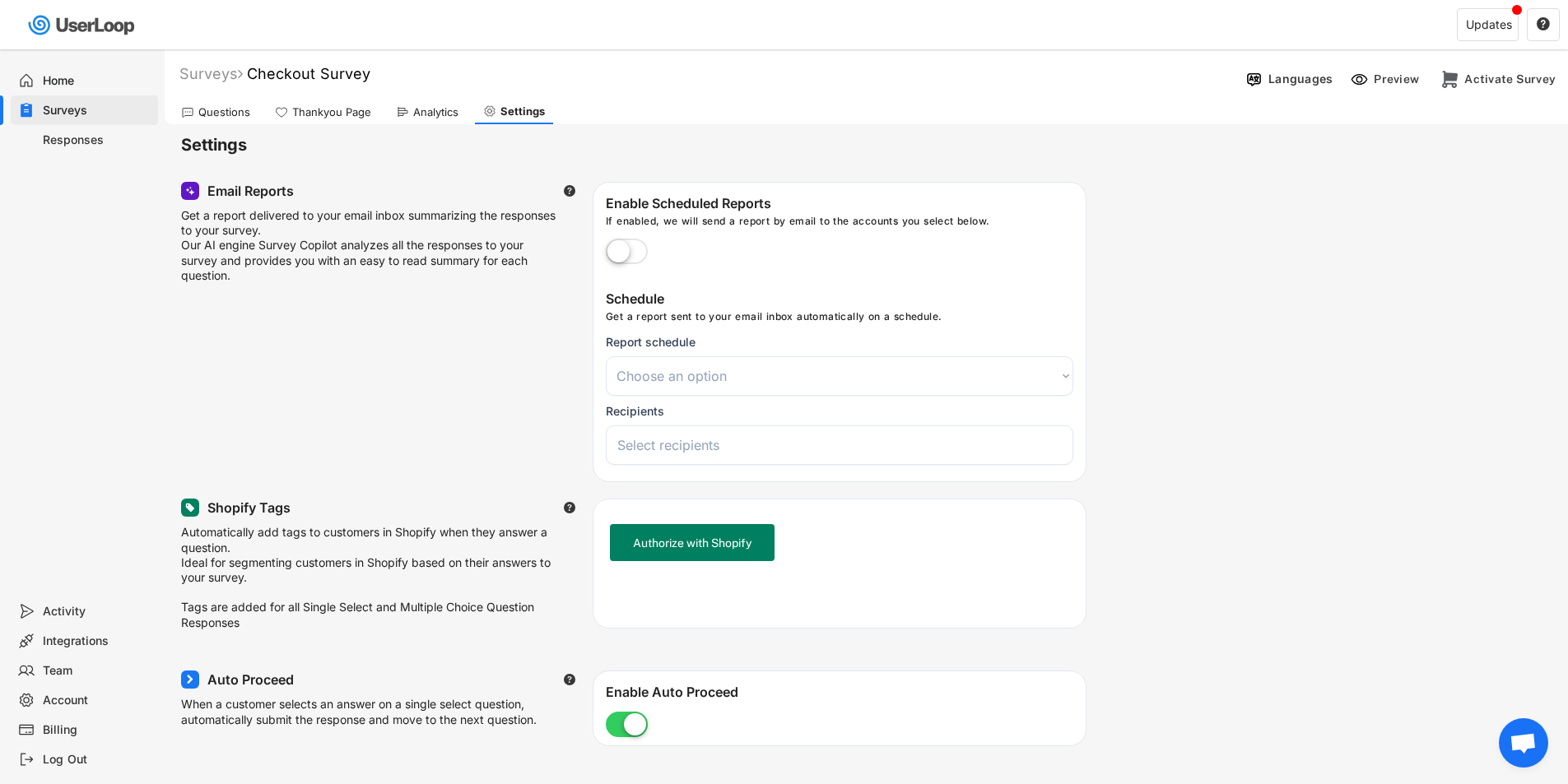
click at [416, 102] on div "Analytics" at bounding box center [427, 111] width 79 height 25
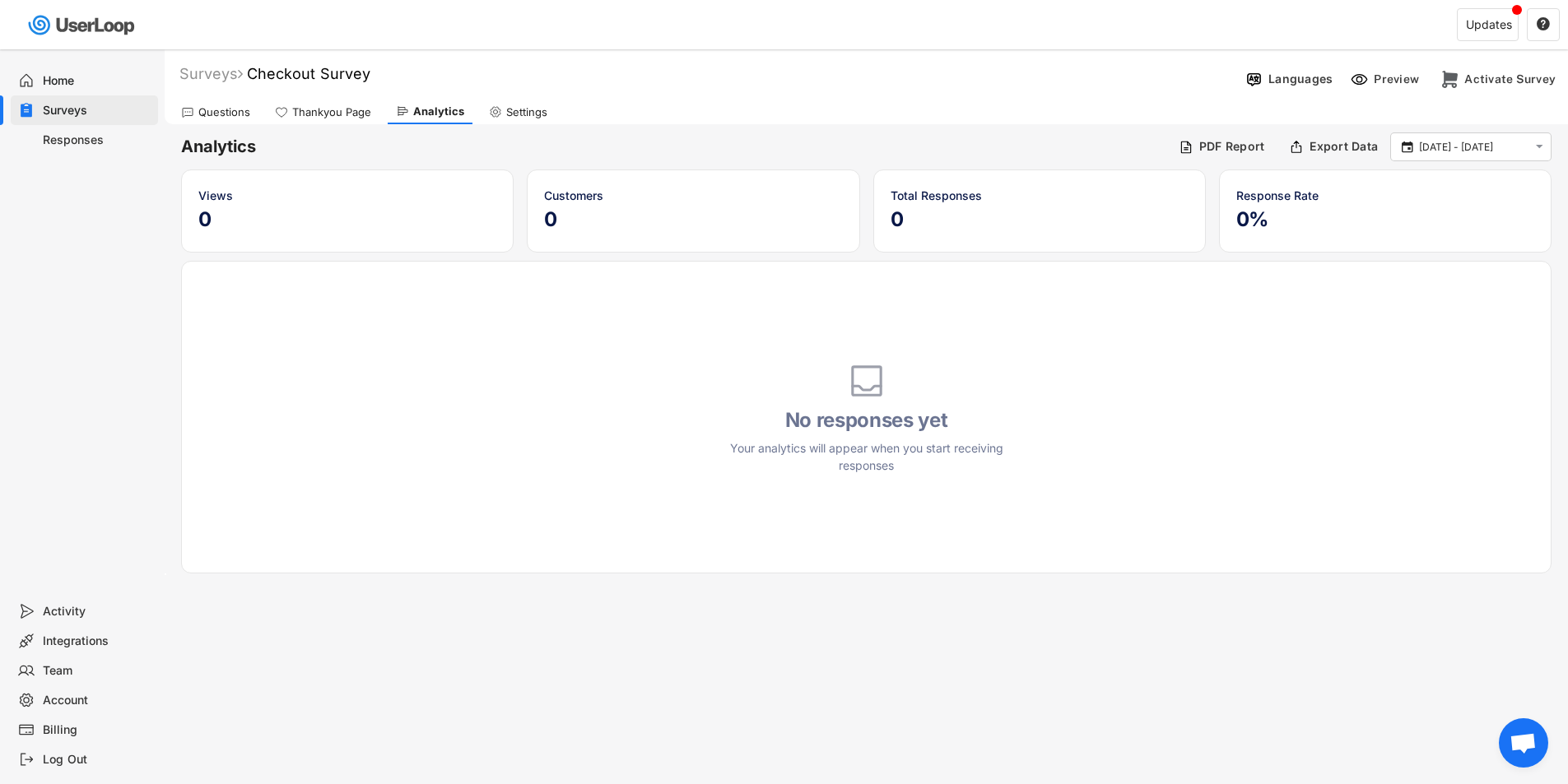
click at [342, 105] on div "Thankyou Page" at bounding box center [331, 112] width 79 height 14
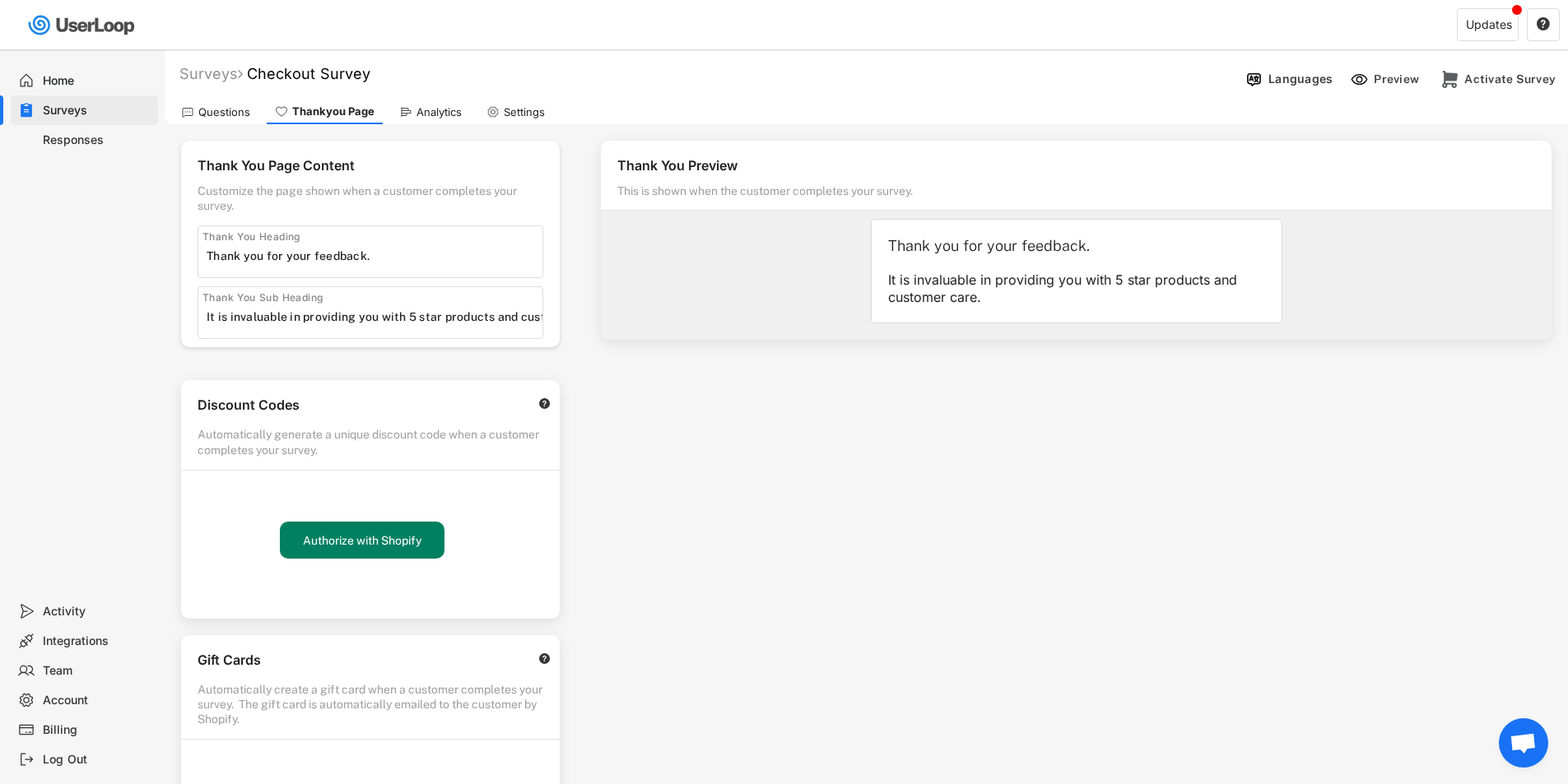
click at [244, 120] on div "Questions" at bounding box center [216, 111] width 86 height 25
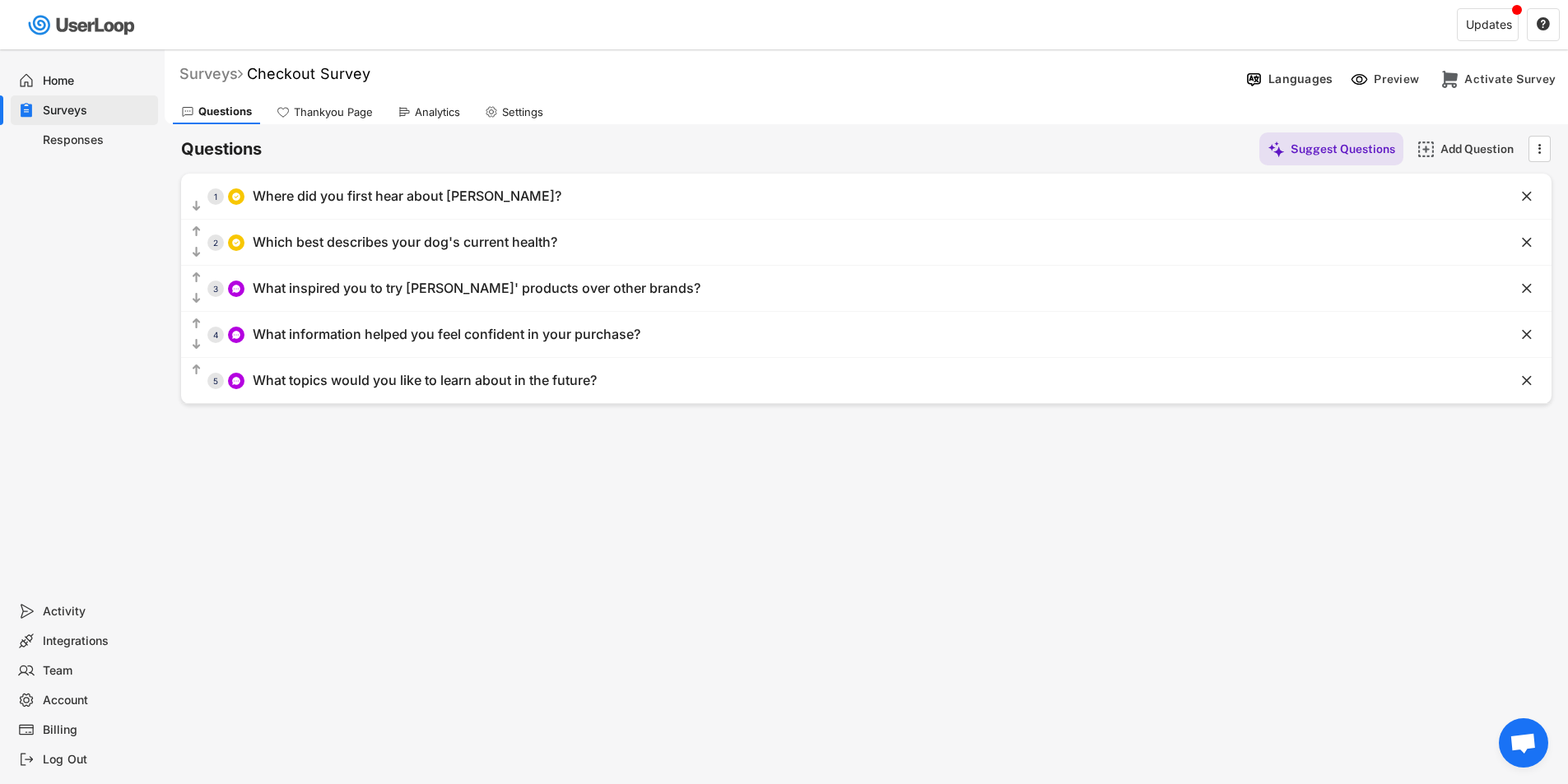
click at [207, 72] on div "Surveys" at bounding box center [211, 74] width 64 height 19
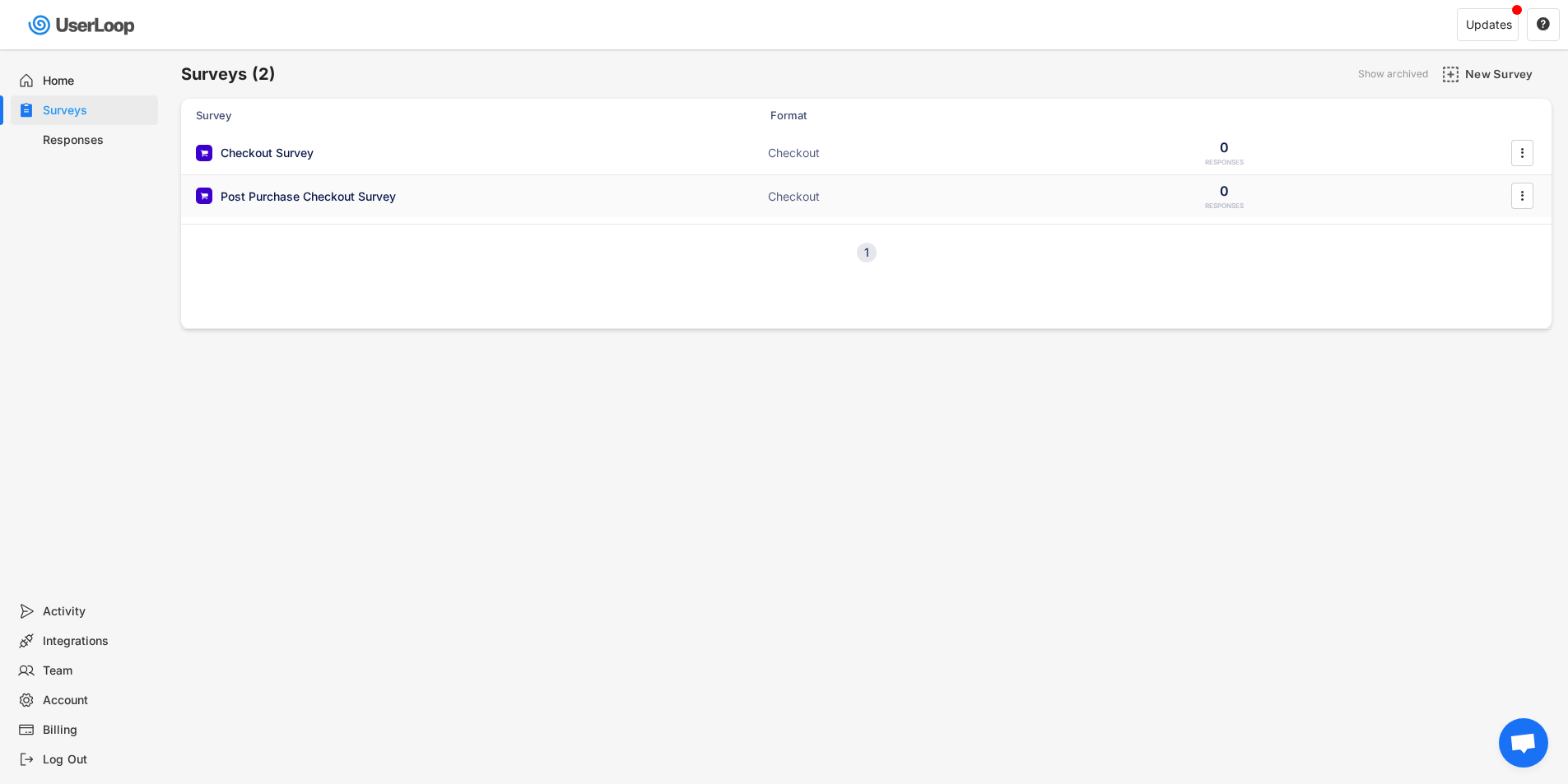
click at [353, 193] on div "Post Purchase Checkout Survey" at bounding box center [308, 196] width 175 height 17
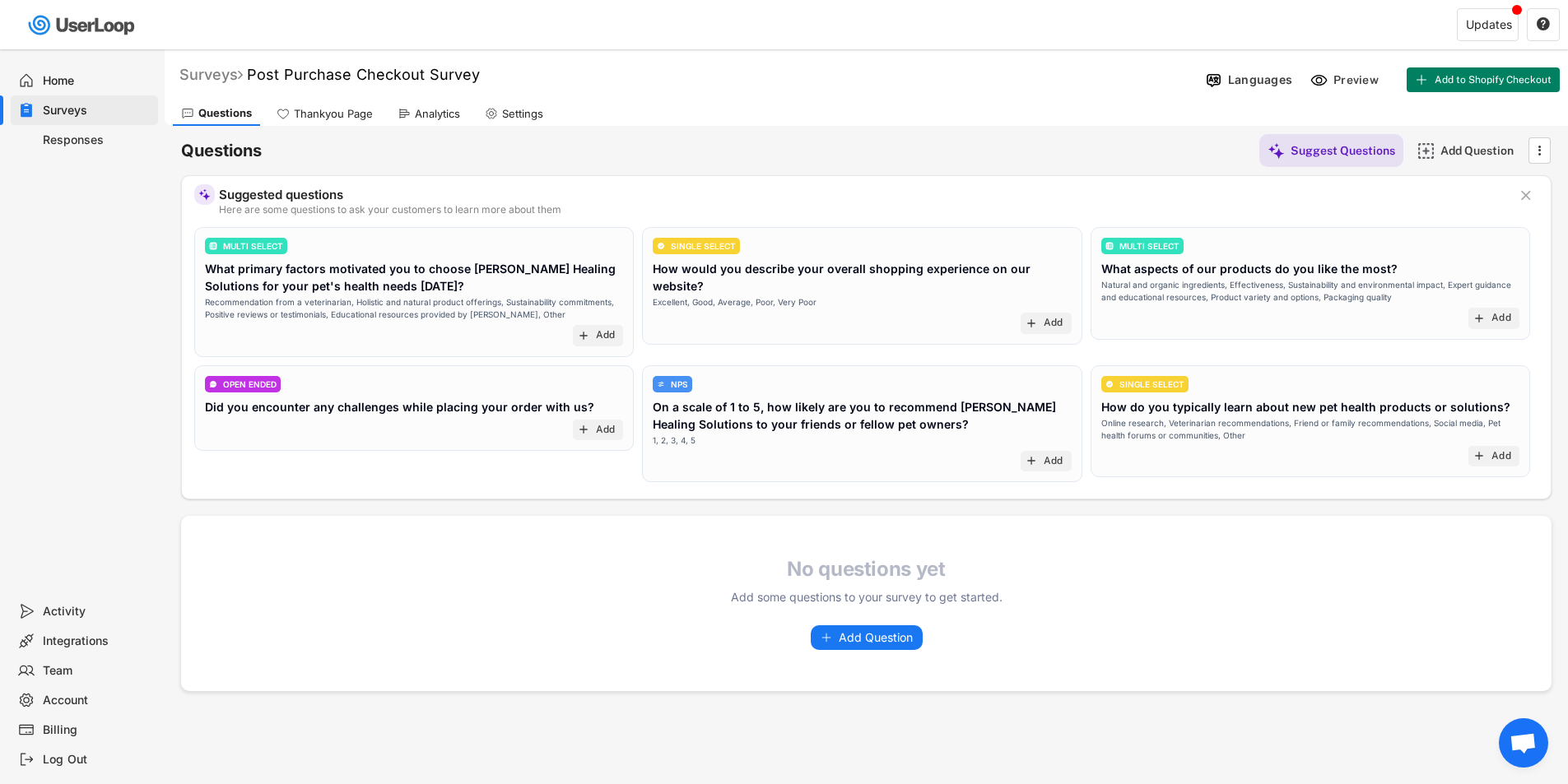
click at [237, 69] on div "Surveys" at bounding box center [211, 74] width 64 height 19
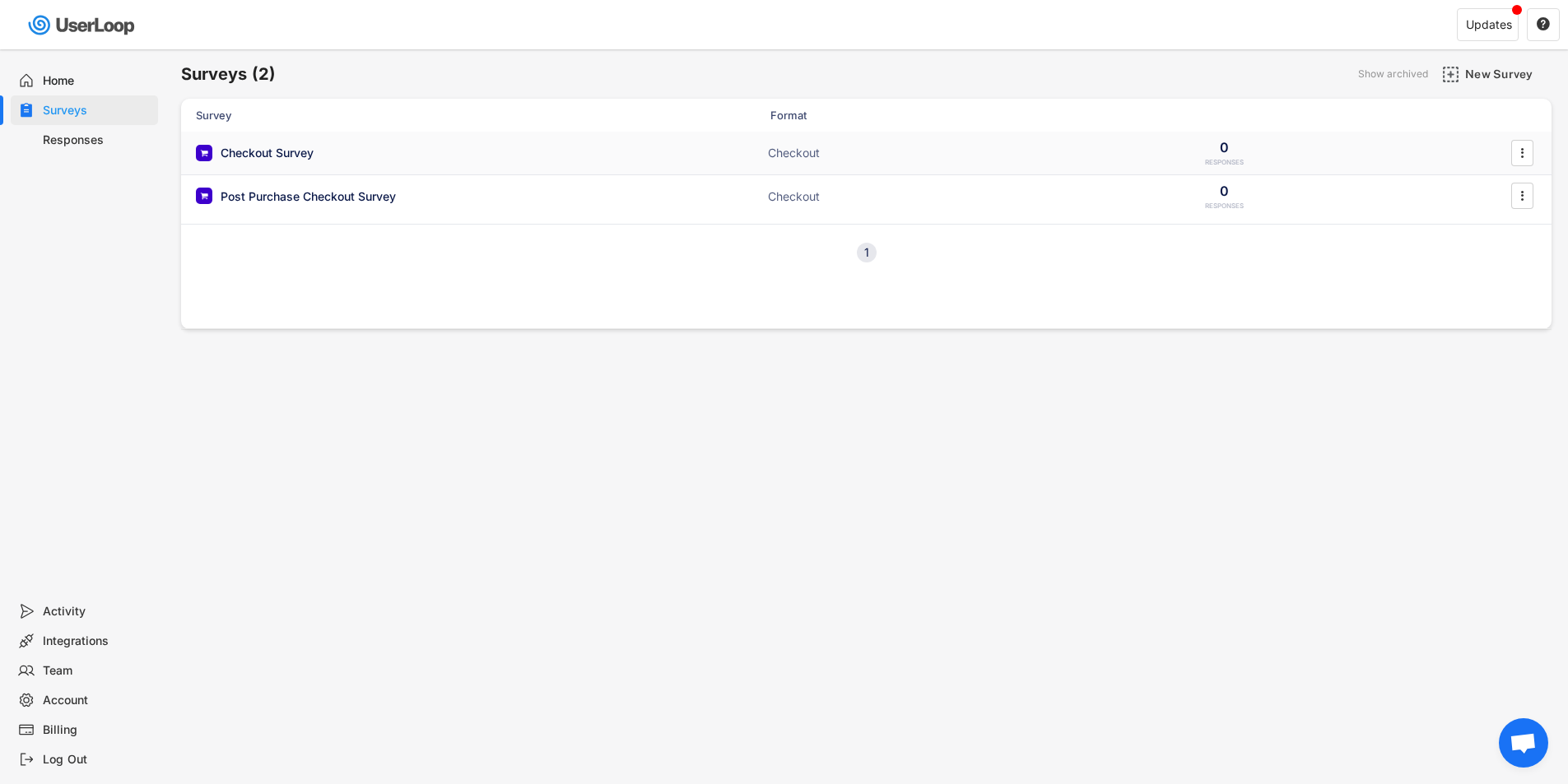
click at [282, 150] on div "Checkout Survey" at bounding box center [267, 153] width 93 height 17
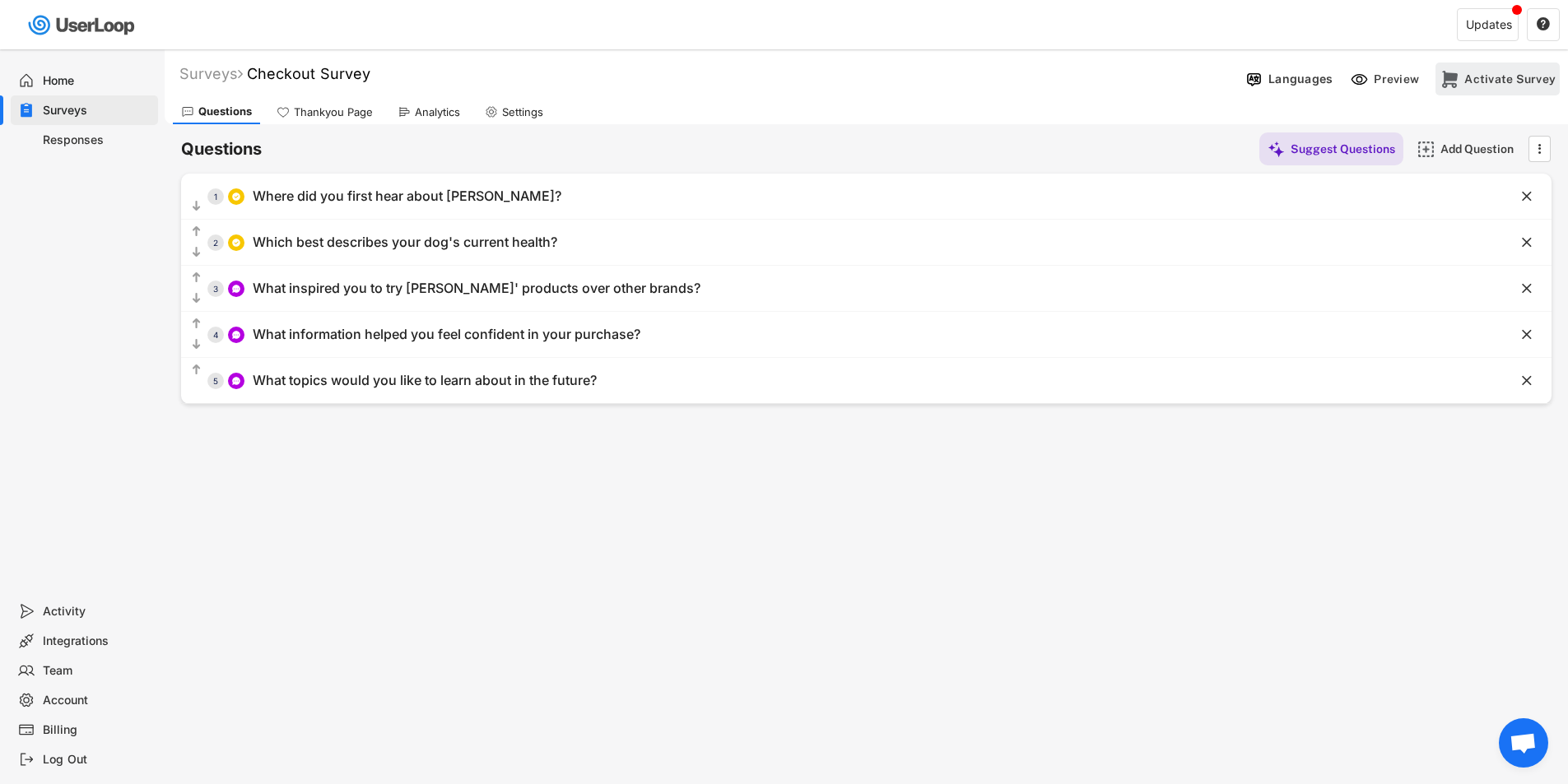
click at [1537, 88] on div "Activate Survey" at bounding box center [1509, 79] width 92 height 33
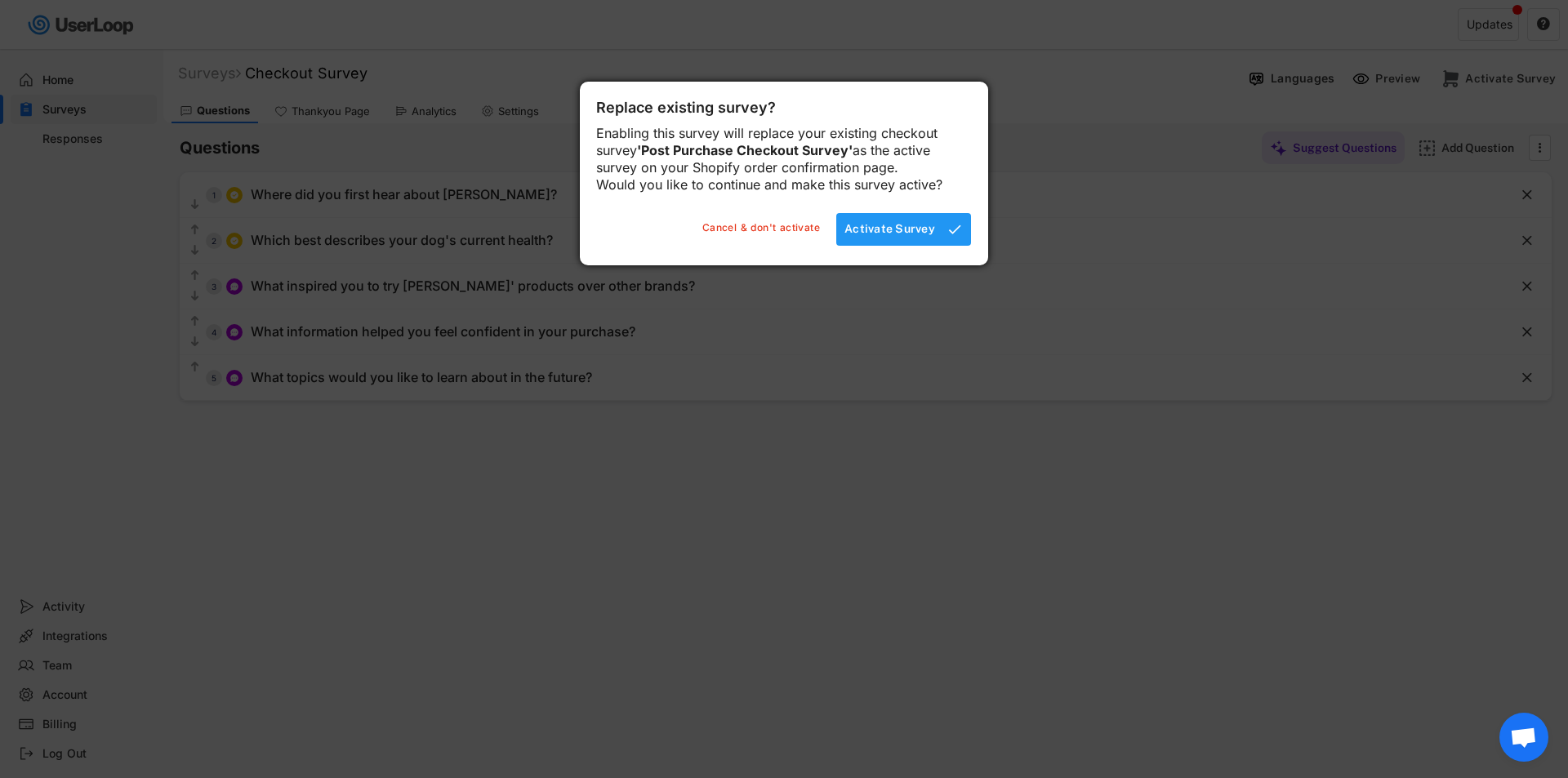
click at [904, 236] on div "Activate Survey" at bounding box center [890, 228] width 91 height 15
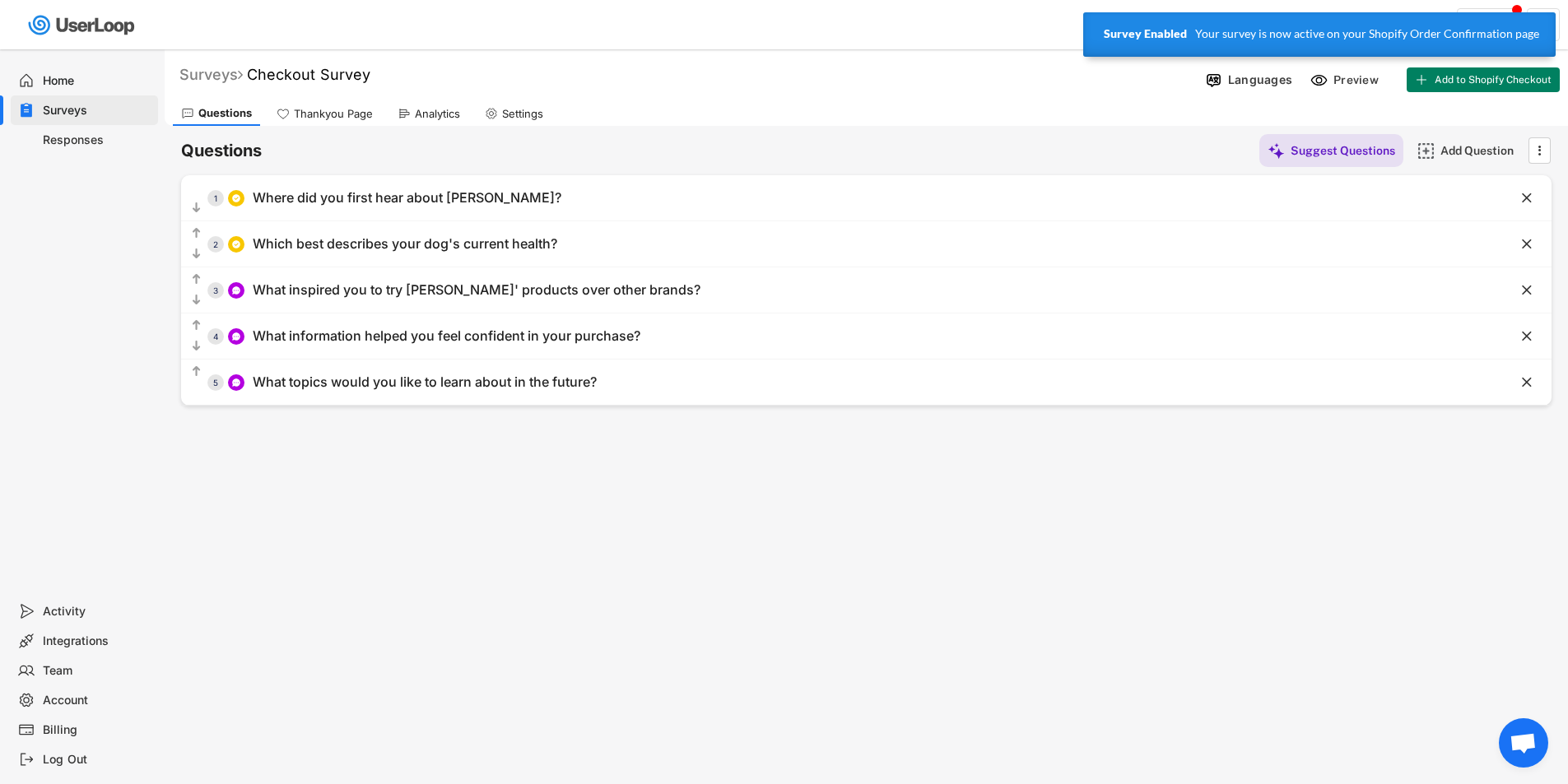
click at [225, 74] on div "Surveys" at bounding box center [211, 74] width 64 height 19
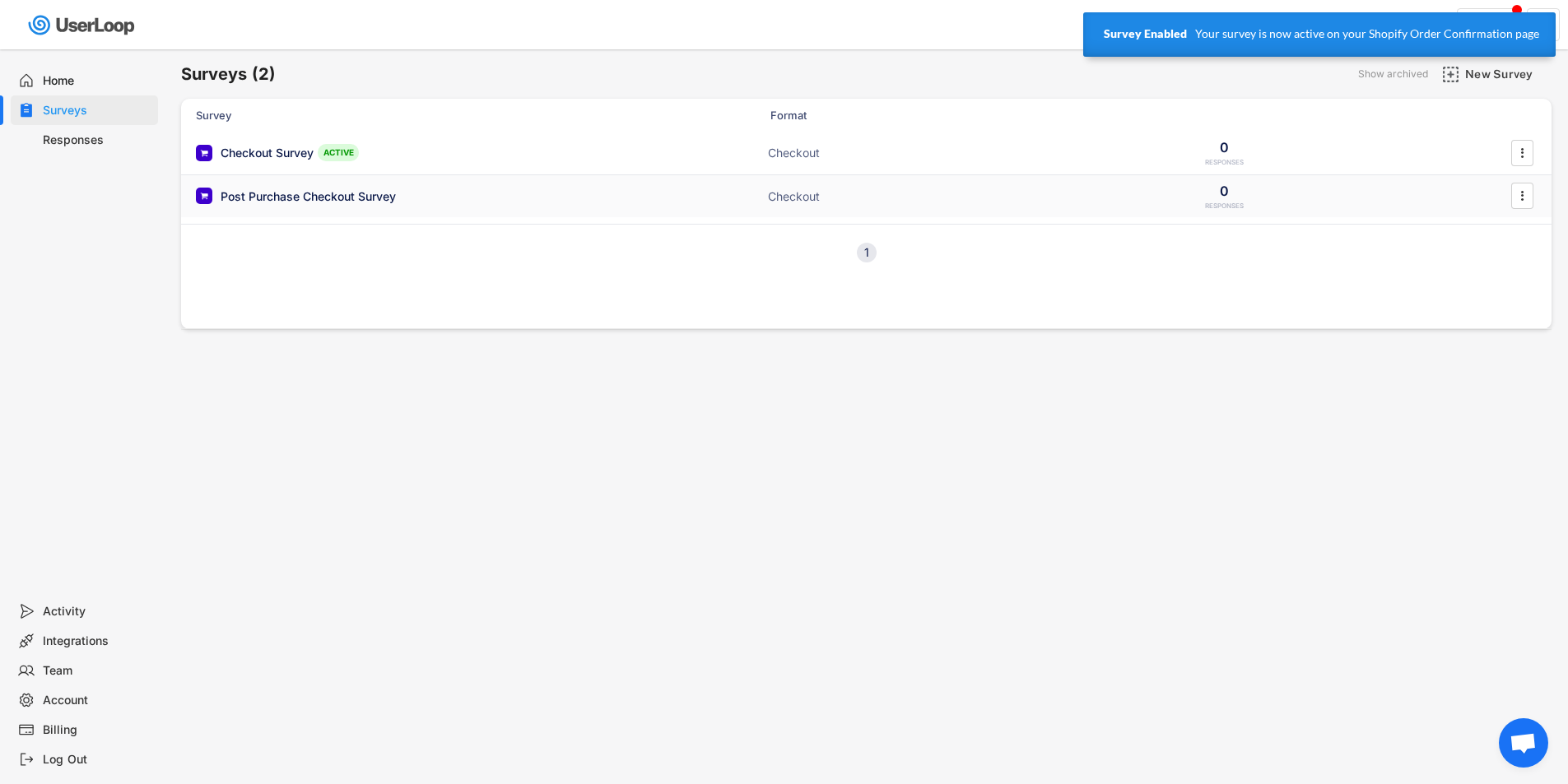
click at [398, 203] on div "Post Purchase Checkout Survey" at bounding box center [360, 196] width 329 height 17
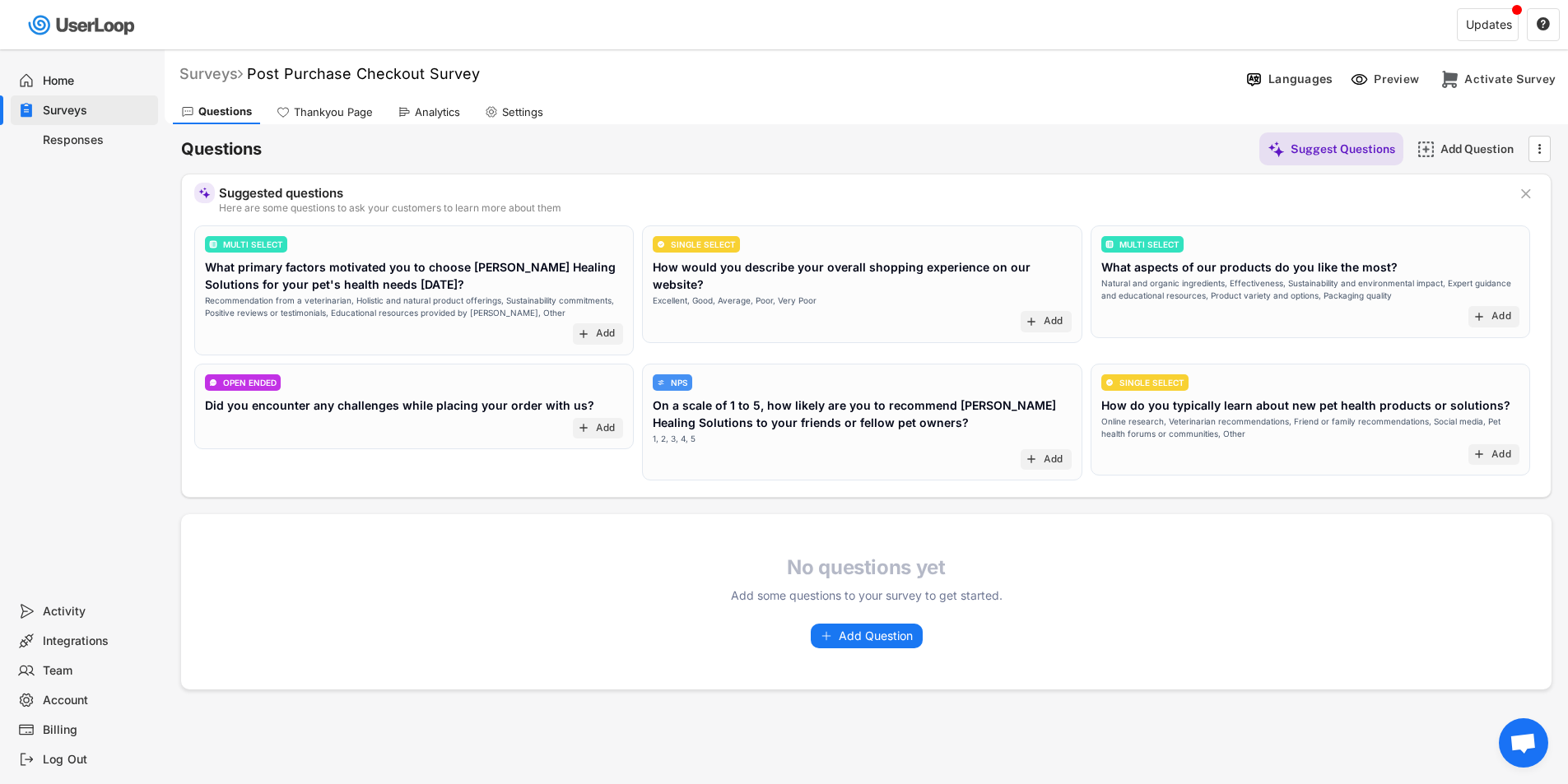
click at [222, 73] on div "Surveys" at bounding box center [211, 74] width 64 height 19
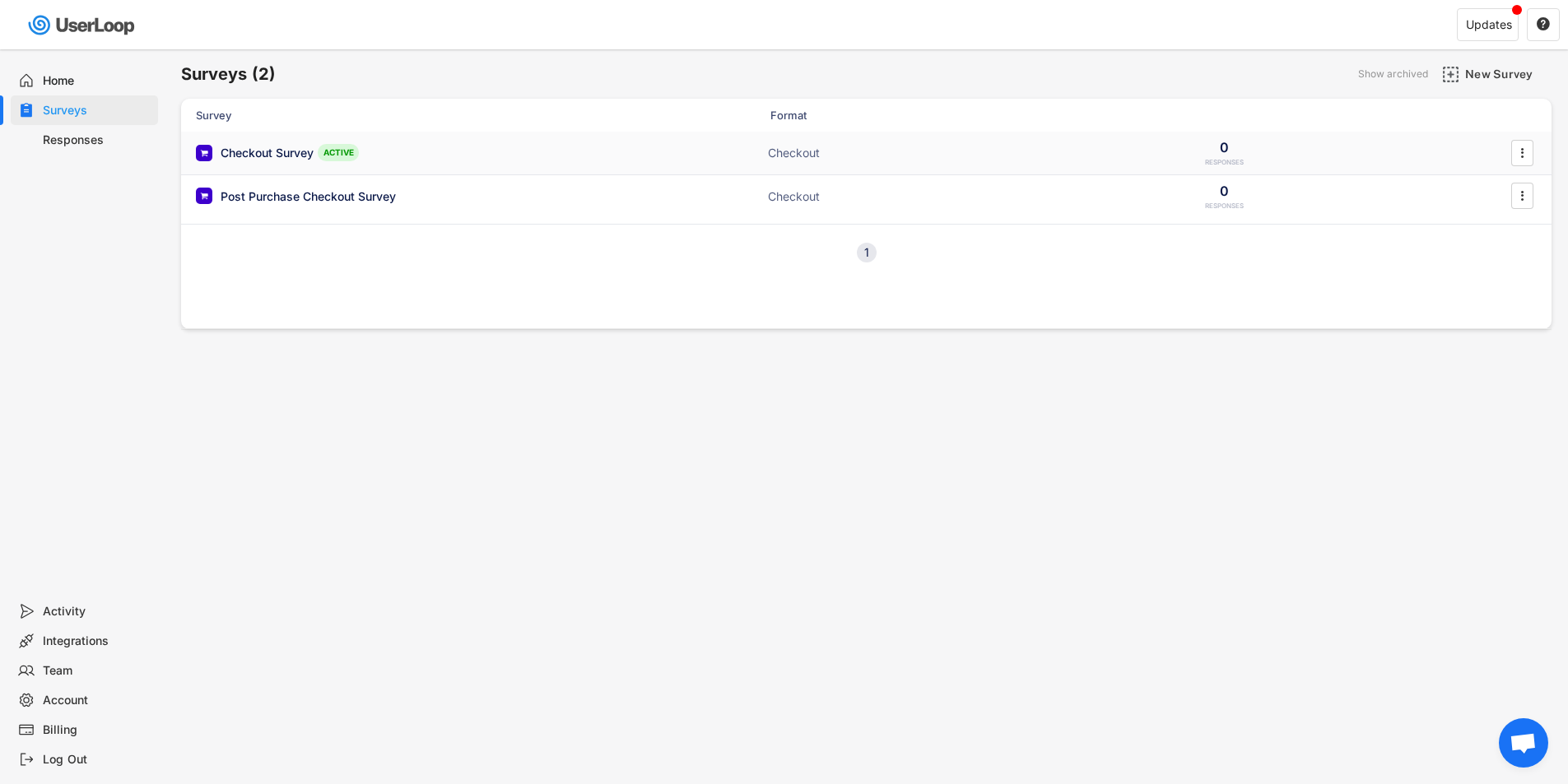
click at [506, 144] on div "Checkout Survey ACTIVE" at bounding box center [360, 152] width 329 height 17
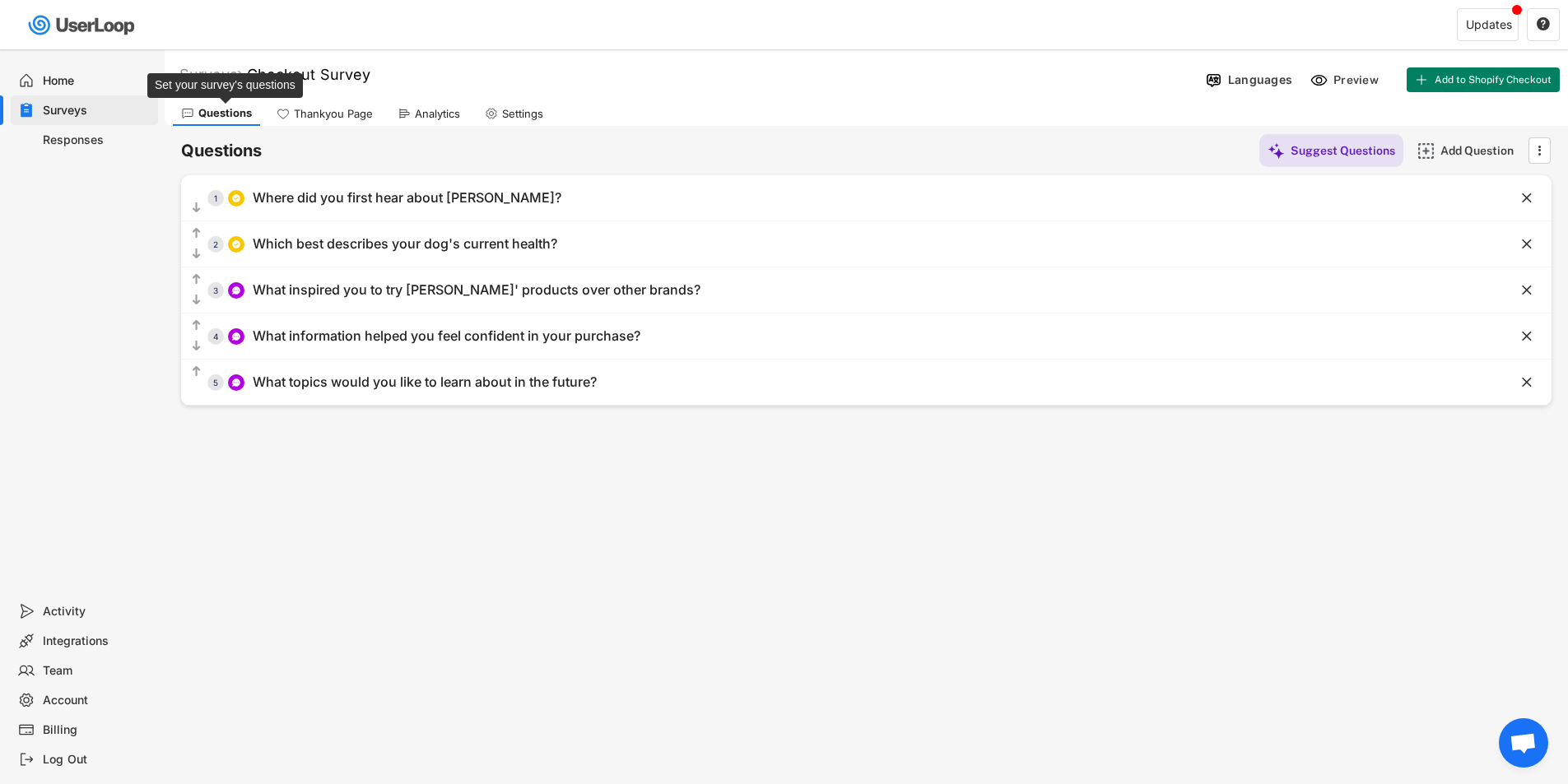
click at [249, 118] on div "Questions" at bounding box center [225, 113] width 54 height 14
click at [102, 139] on div "Responses" at bounding box center [97, 140] width 108 height 16
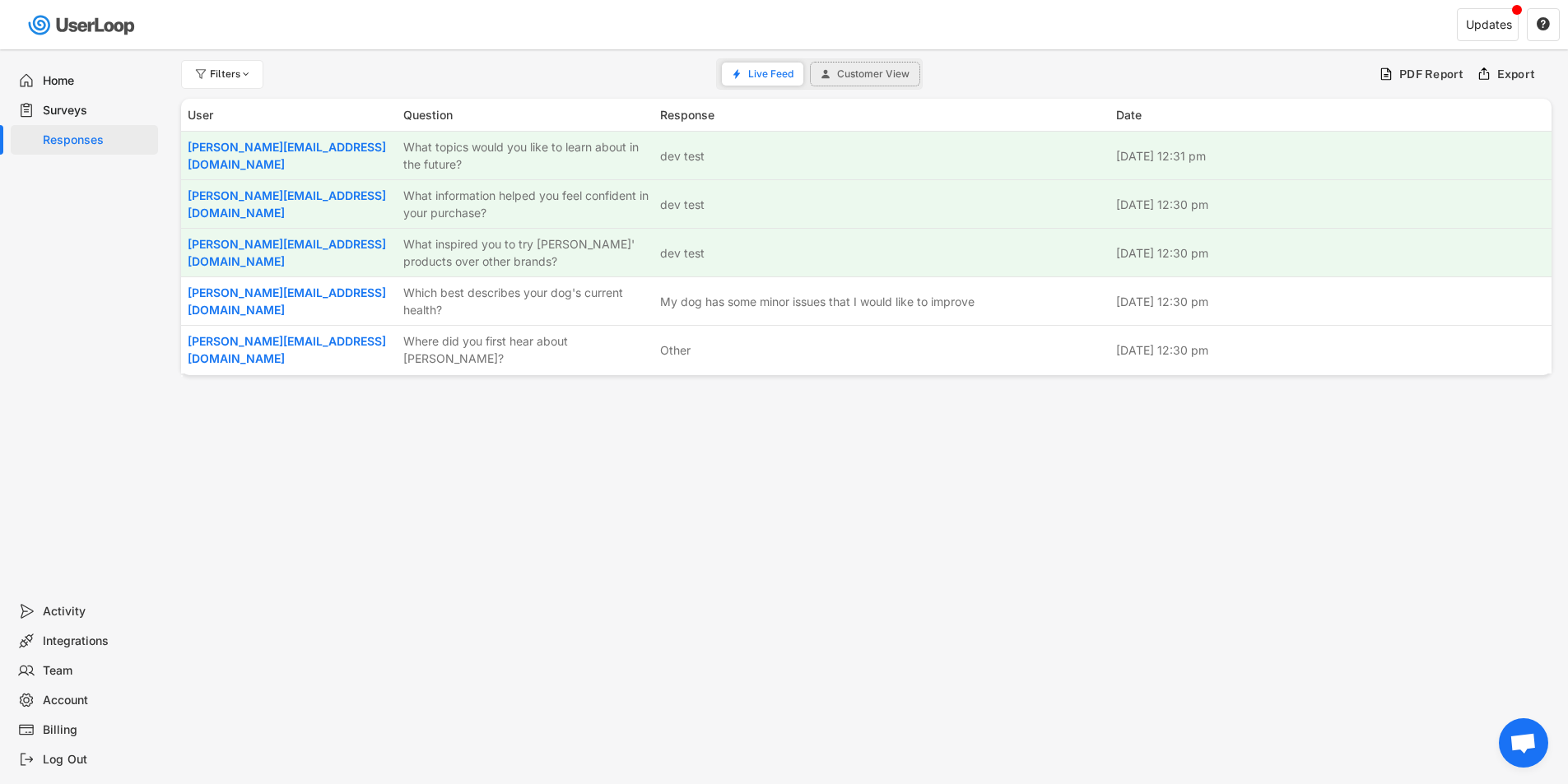
click at [882, 84] on button "Customer View" at bounding box center [865, 74] width 108 height 23
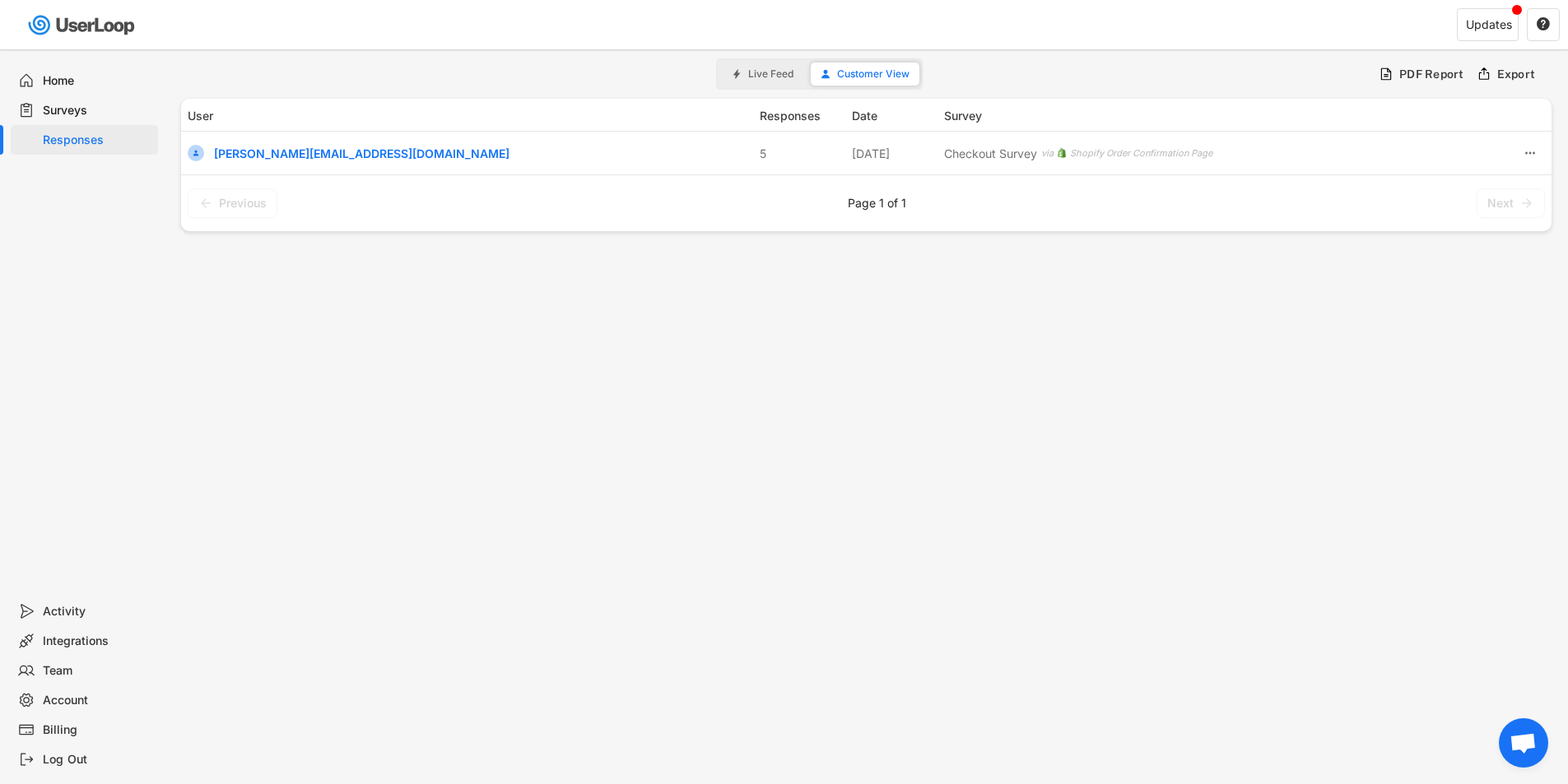
click at [736, 75] on use at bounding box center [735, 73] width 7 height 9
